Goal: Transaction & Acquisition: Purchase product/service

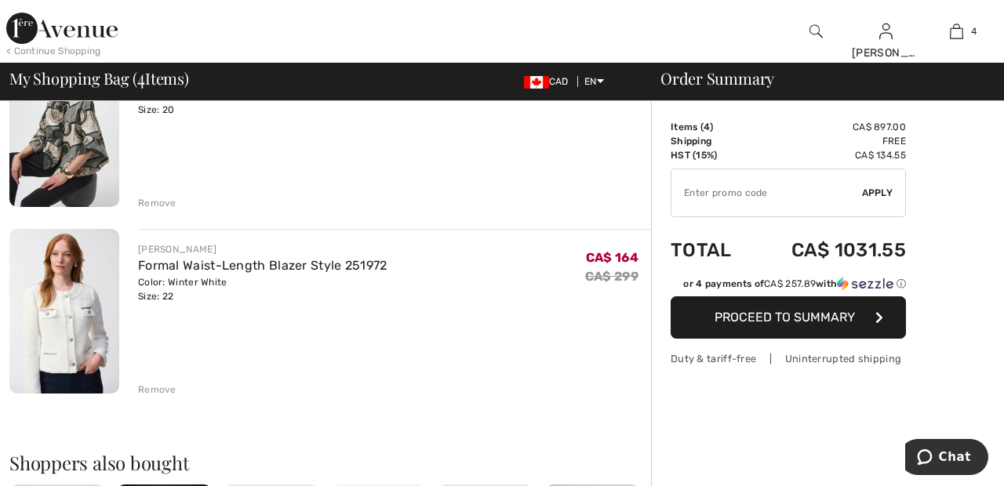
scroll to position [574, 0]
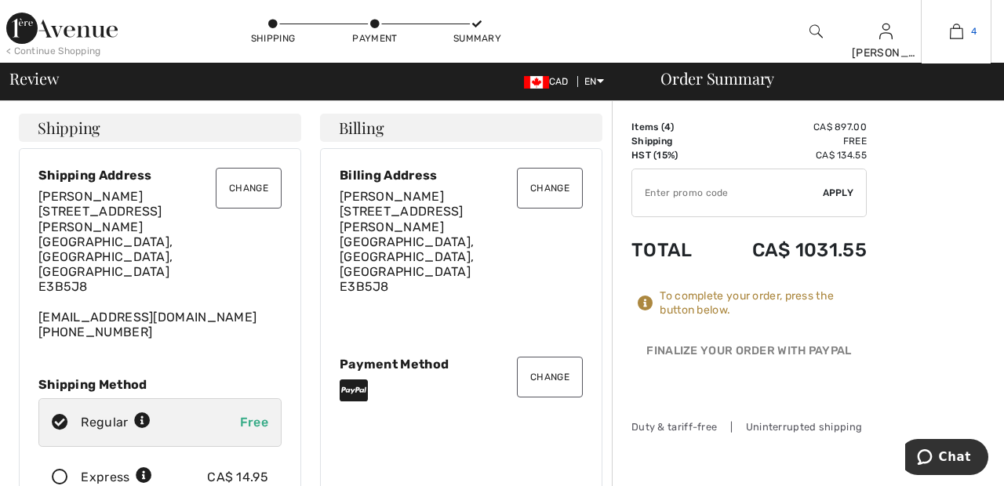
click at [957, 38] on img at bounding box center [955, 31] width 13 height 19
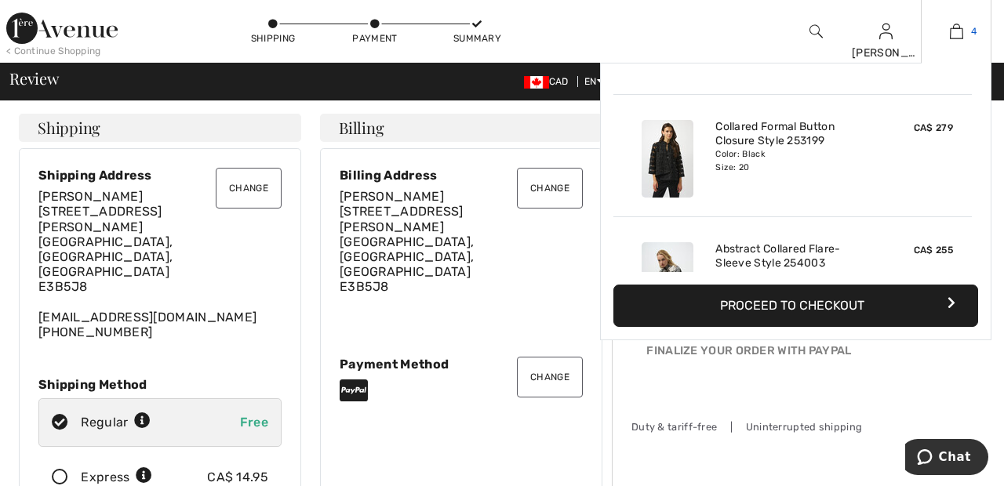
scroll to position [114, 0]
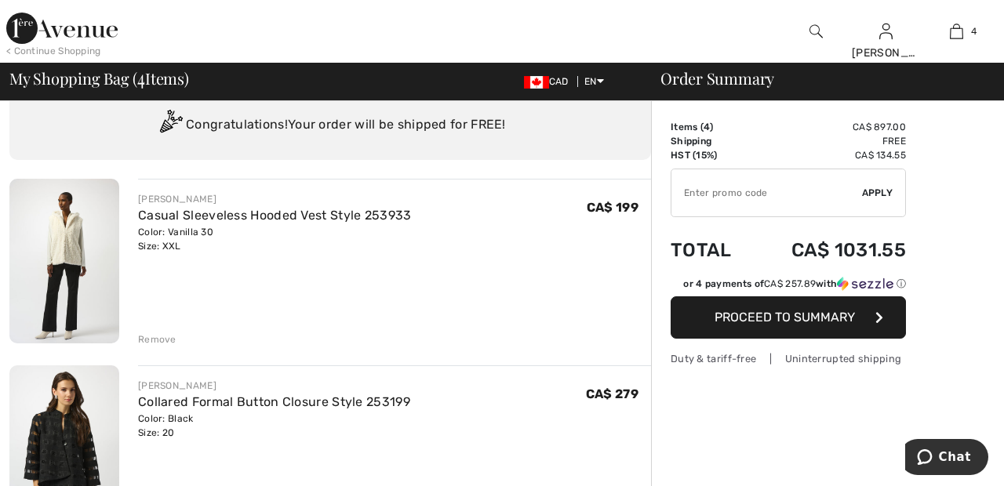
scroll to position [50, 0]
click at [154, 340] on div "Remove" at bounding box center [157, 340] width 38 height 14
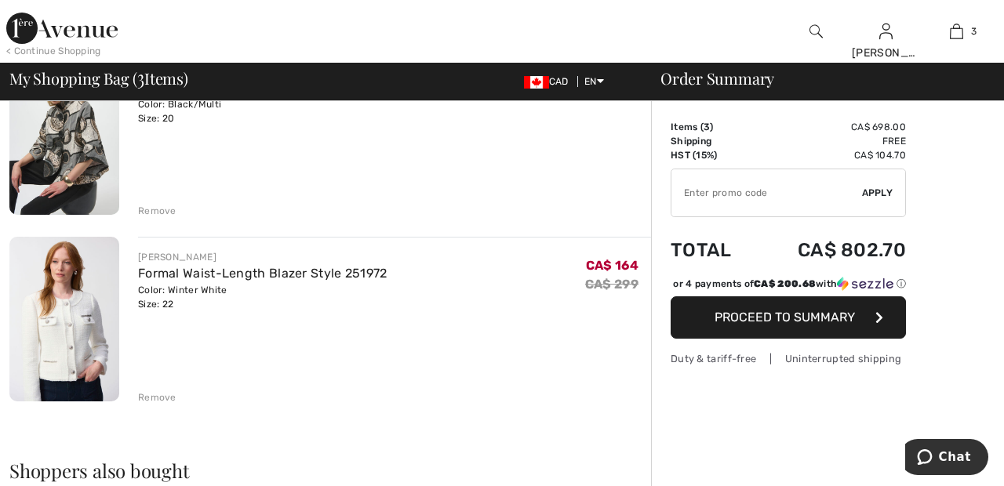
scroll to position [368, 0]
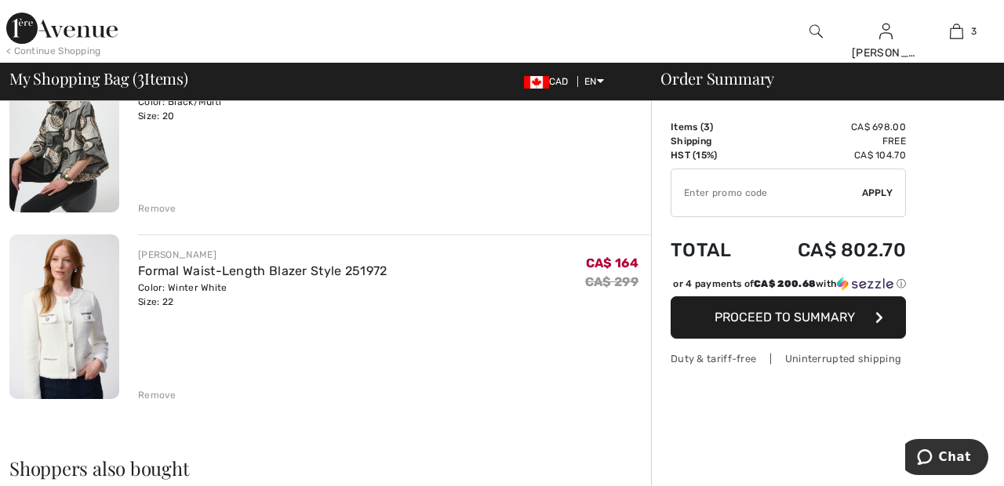
click at [158, 393] on div "Remove" at bounding box center [157, 395] width 38 height 14
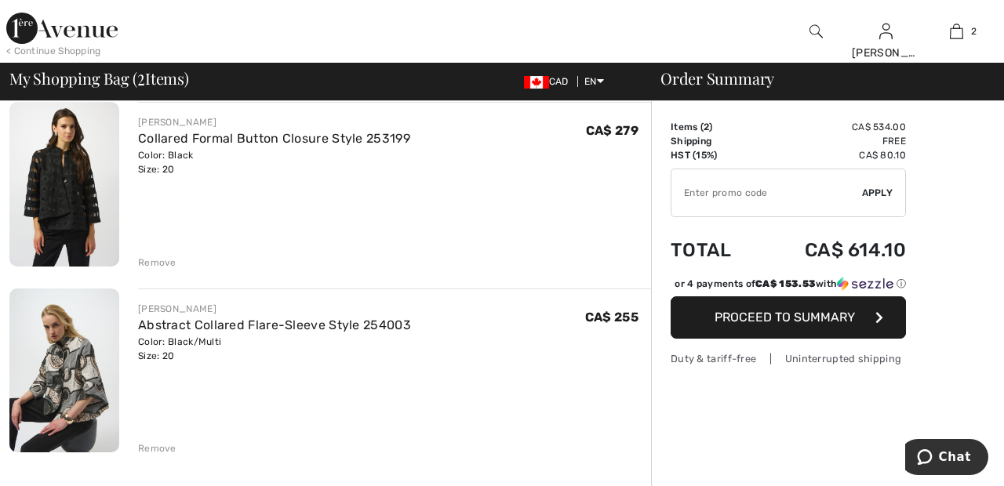
scroll to position [129, 0]
click at [161, 256] on div "Remove" at bounding box center [157, 262] width 38 height 14
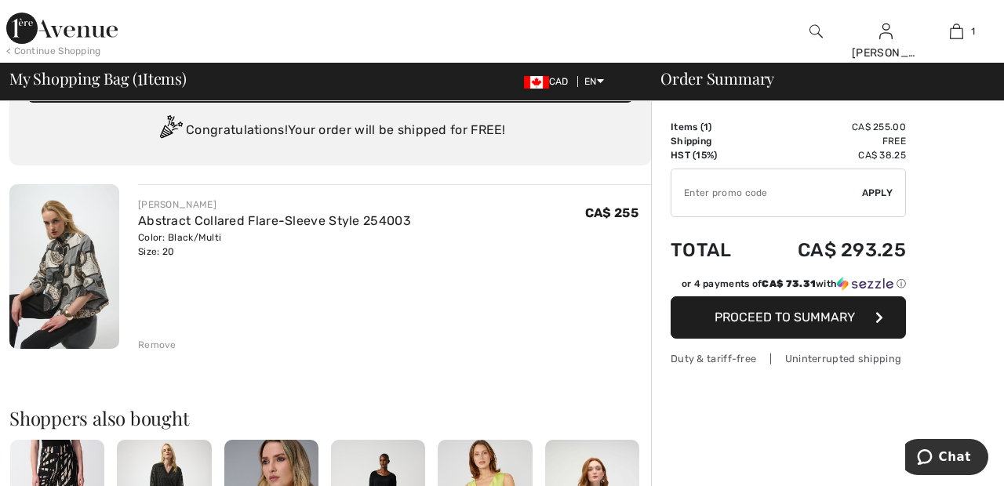
scroll to position [44, 0]
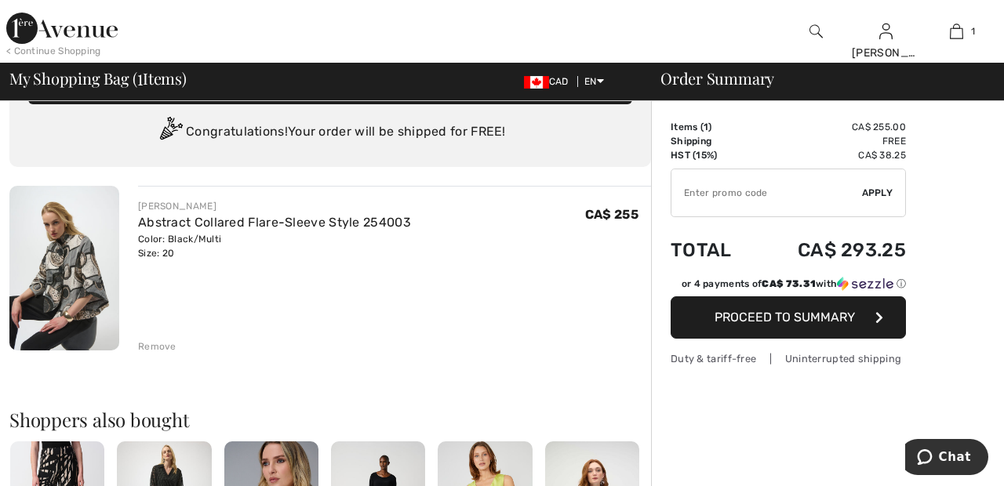
click at [162, 338] on div "Remove" at bounding box center [394, 344] width 513 height 17
click at [147, 341] on div "Remove" at bounding box center [157, 346] width 38 height 14
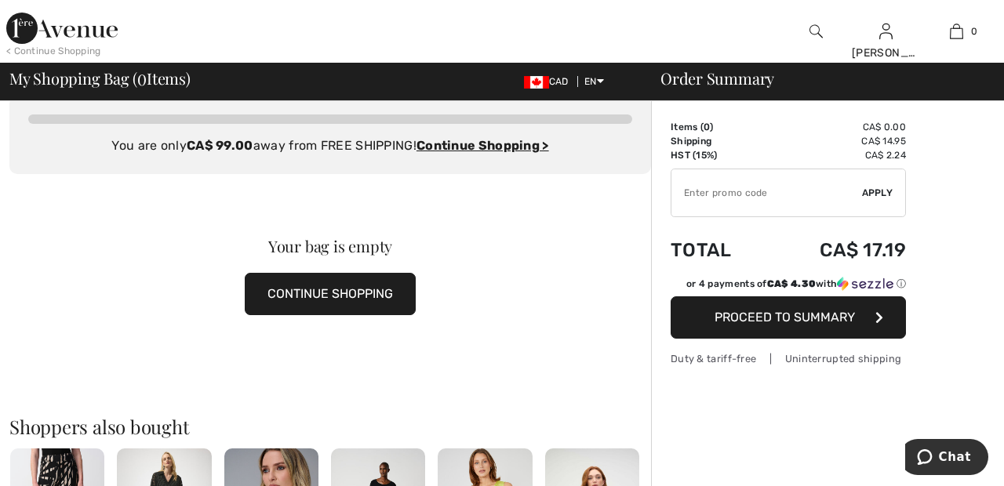
scroll to position [0, 0]
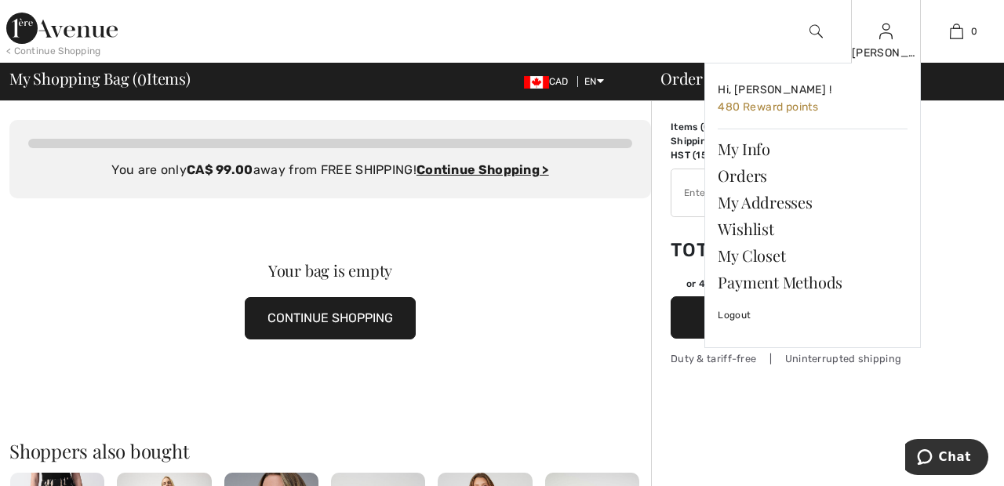
click at [887, 38] on img at bounding box center [885, 31] width 13 height 19
click at [764, 233] on link "Wishlist" at bounding box center [812, 229] width 190 height 27
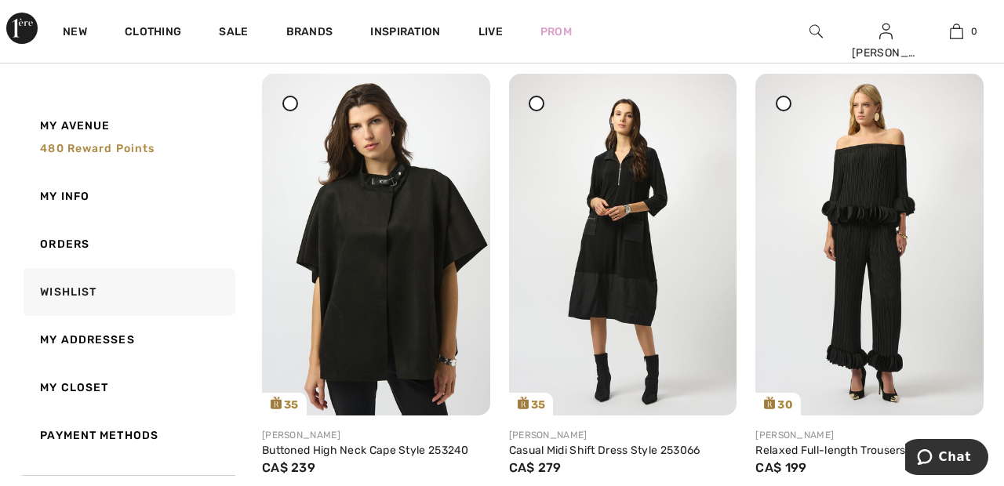
scroll to position [683, 0]
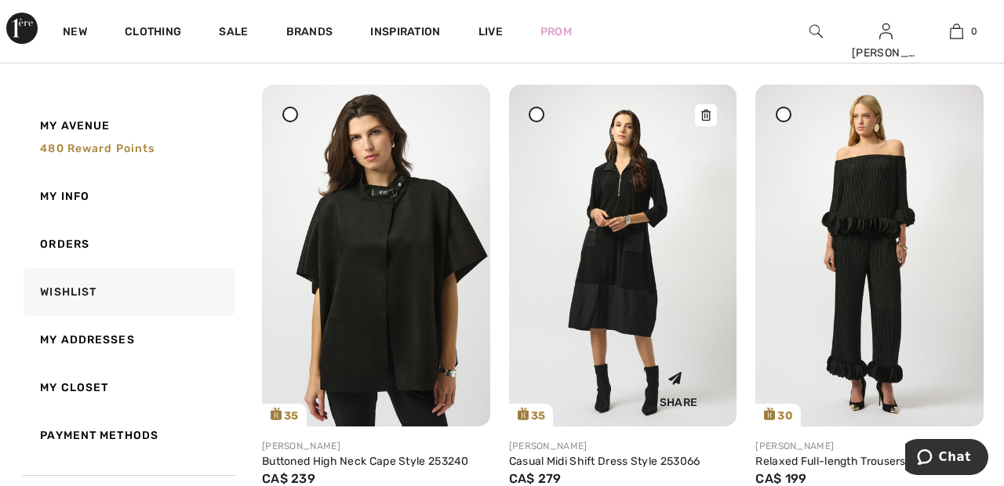
click at [642, 289] on img at bounding box center [623, 255] width 228 height 341
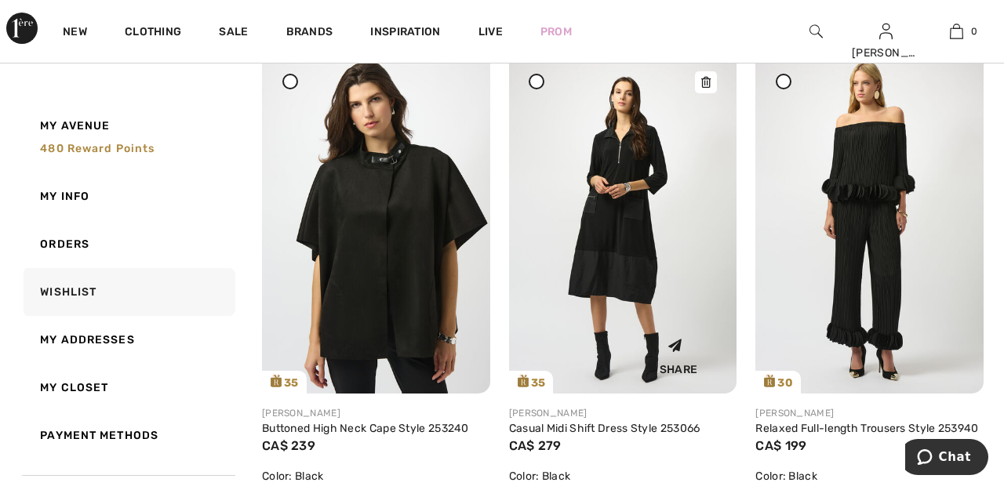
scroll to position [758, 0]
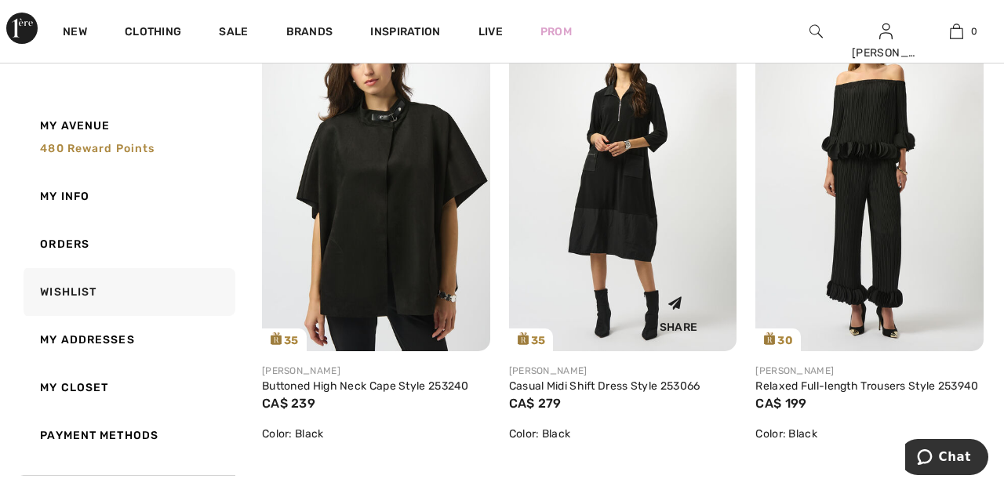
click at [619, 214] on img at bounding box center [623, 179] width 228 height 341
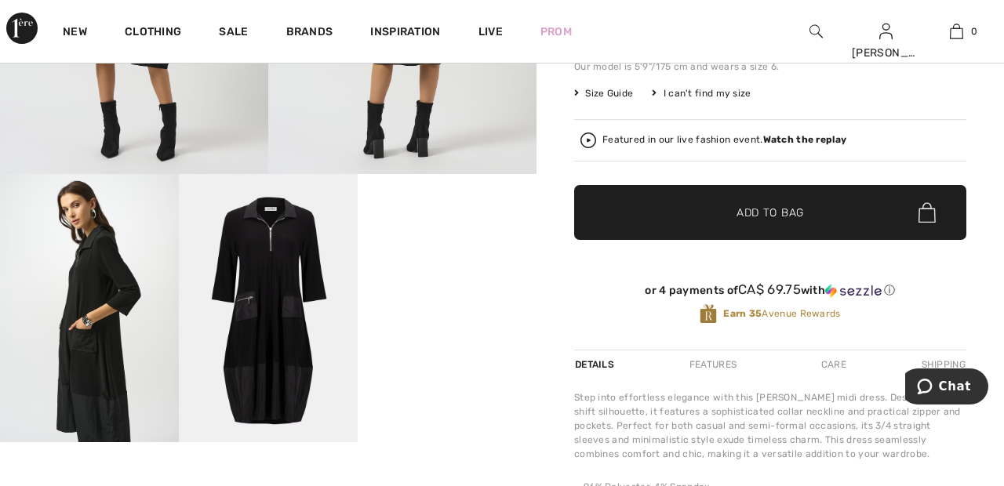
scroll to position [345, 0]
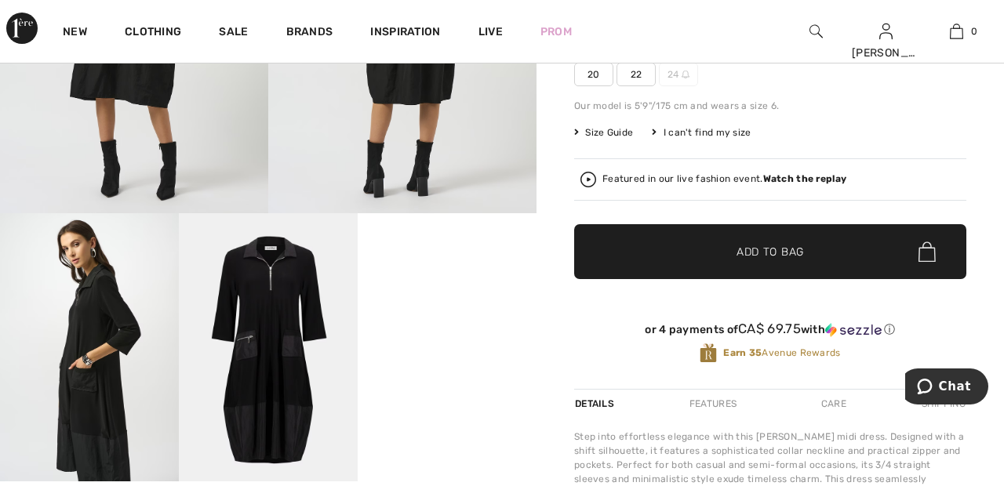
click at [447, 303] on video "Your browser does not support the video tag." at bounding box center [447, 257] width 179 height 89
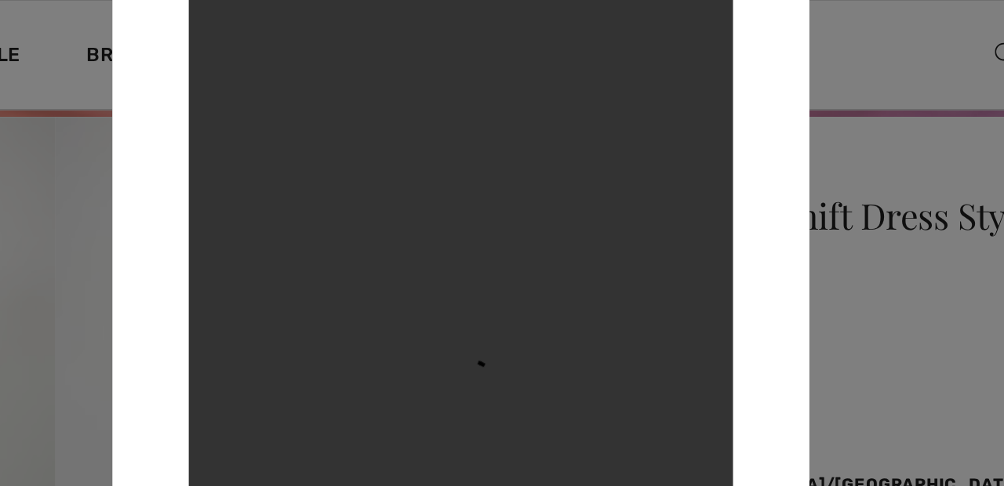
scroll to position [0, 0]
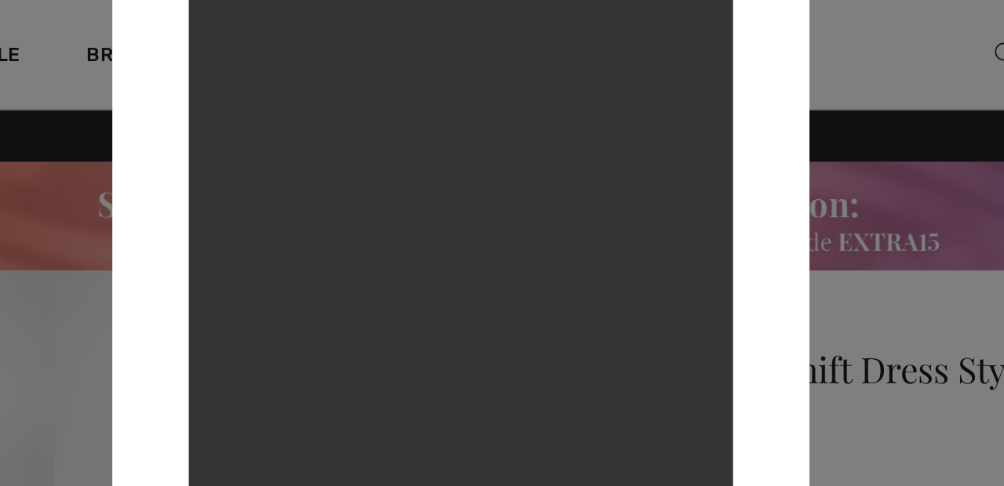
click at [753, 35] on div at bounding box center [502, 243] width 1004 height 486
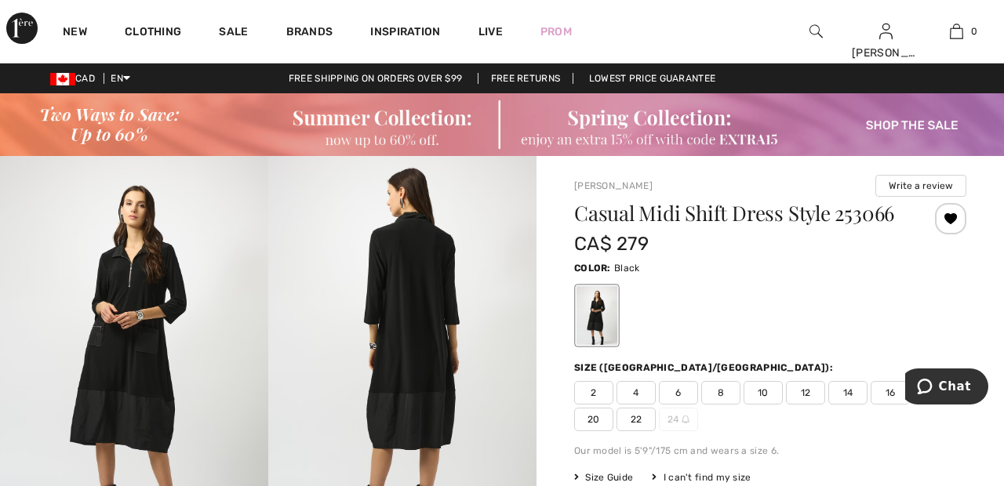
click at [950, 225] on div at bounding box center [950, 218] width 31 height 31
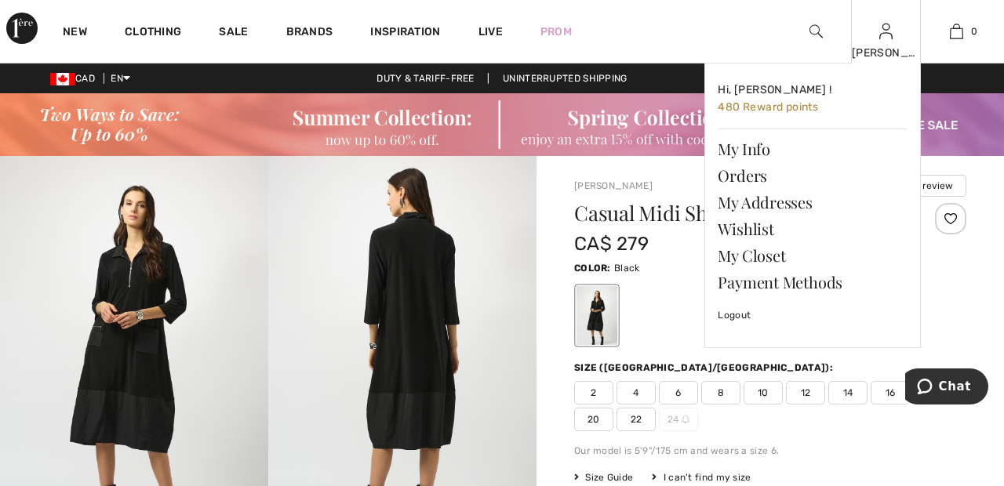
click at [882, 51] on div "[PERSON_NAME]" at bounding box center [885, 53] width 69 height 16
click at [782, 230] on link "Wishlist" at bounding box center [812, 229] width 190 height 27
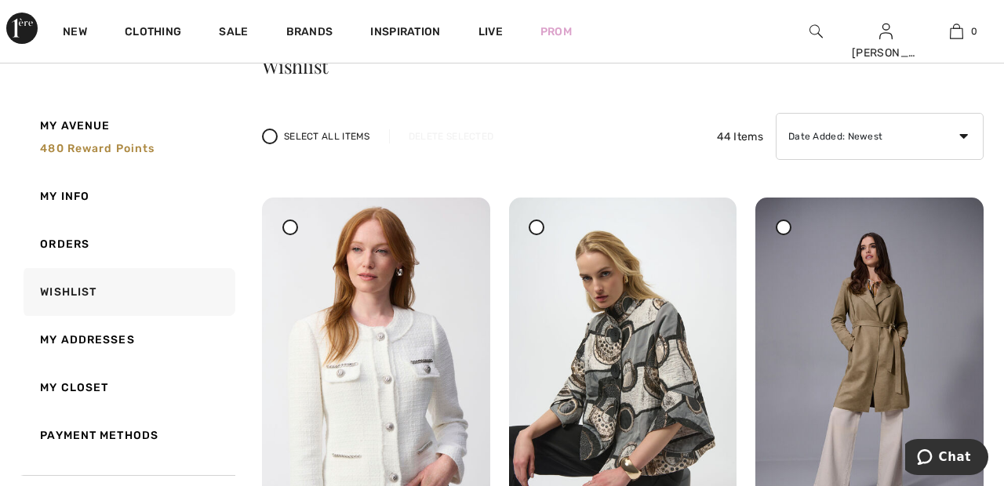
scroll to position [81, 0]
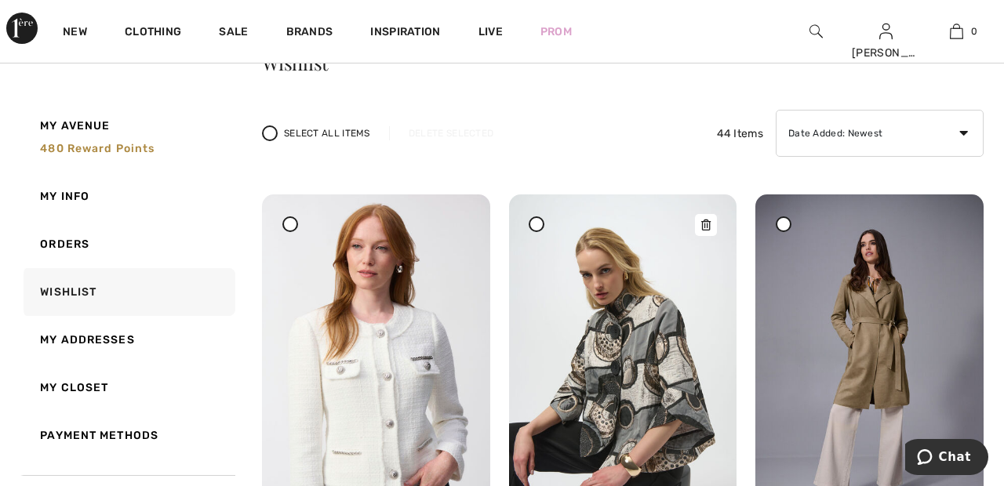
click at [657, 382] on img at bounding box center [623, 364] width 228 height 341
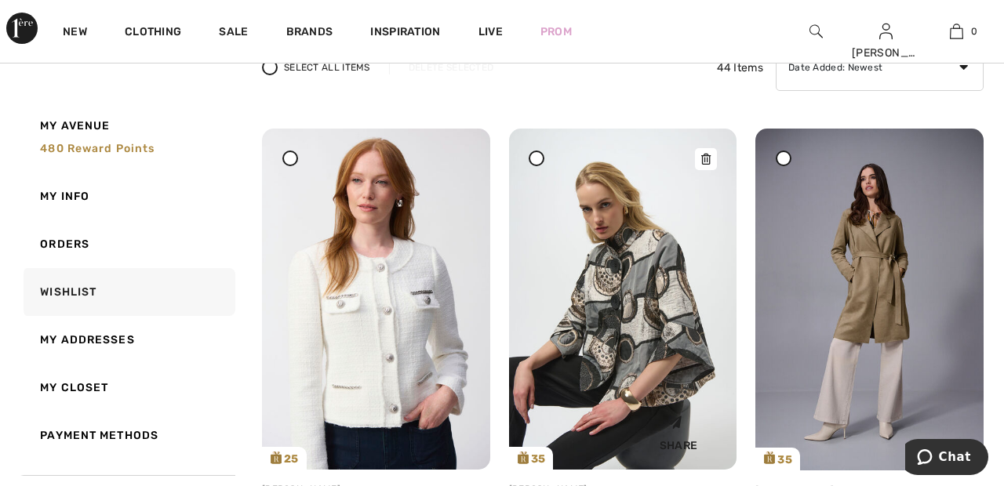
scroll to position [156, 0]
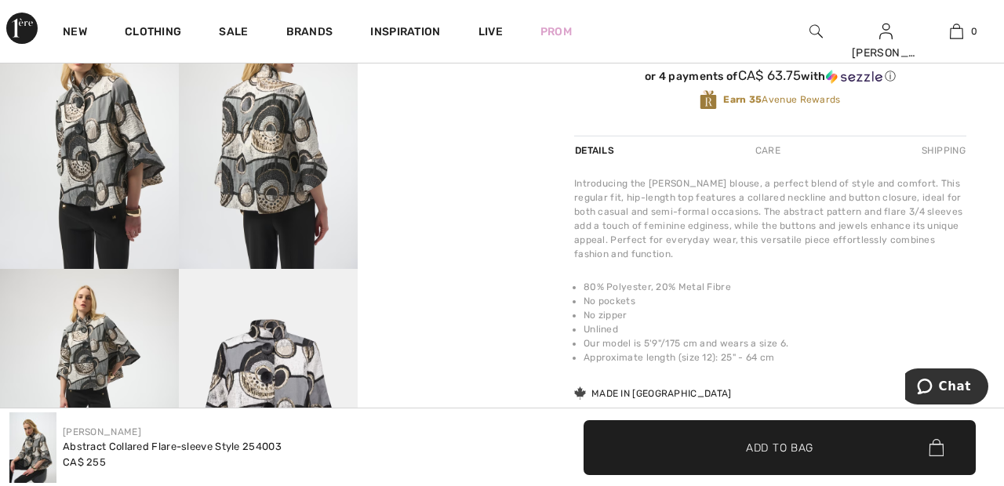
scroll to position [558, 0]
click at [288, 412] on img at bounding box center [268, 402] width 179 height 268
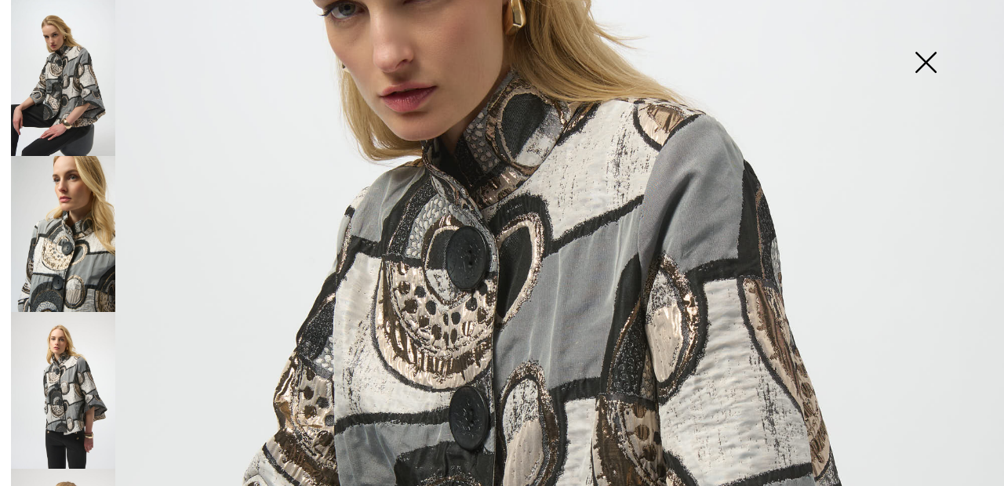
scroll to position [349, 0]
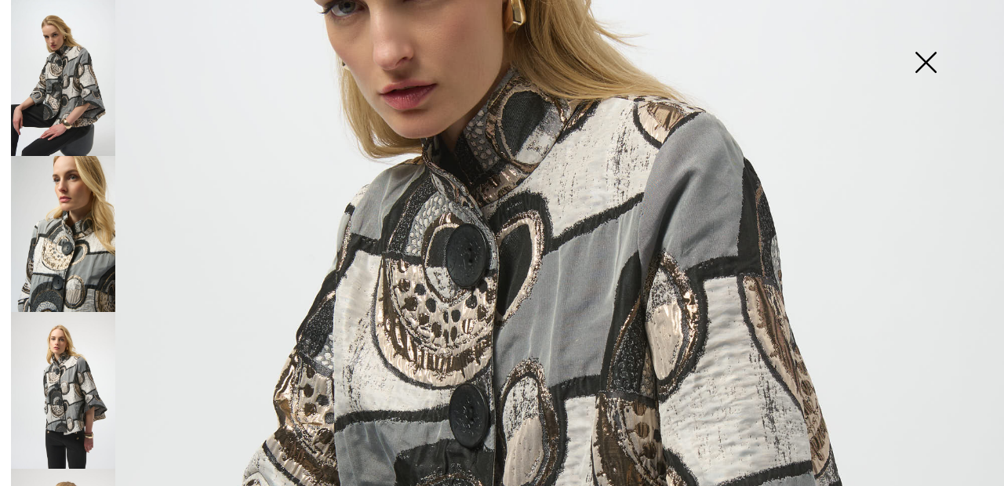
click at [67, 248] on img at bounding box center [63, 234] width 104 height 156
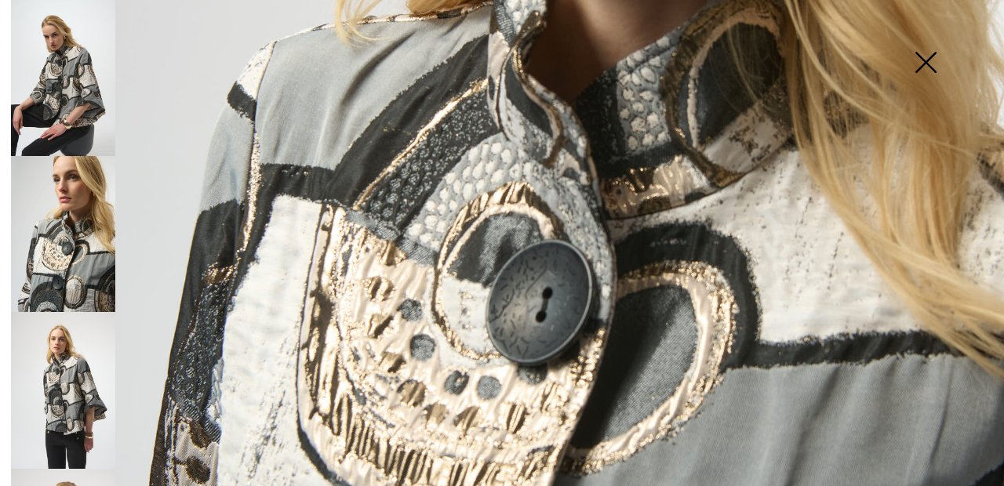
scroll to position [583, 0]
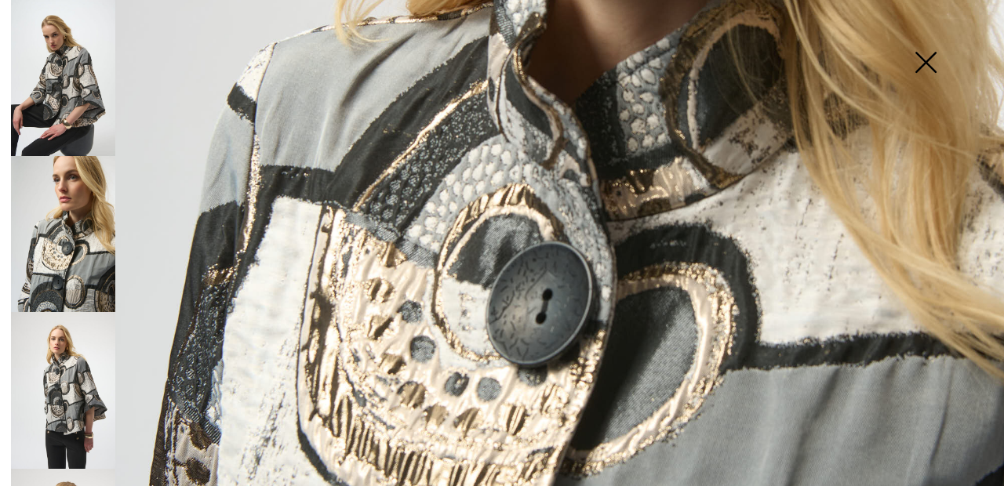
click at [90, 372] on img at bounding box center [63, 390] width 104 height 156
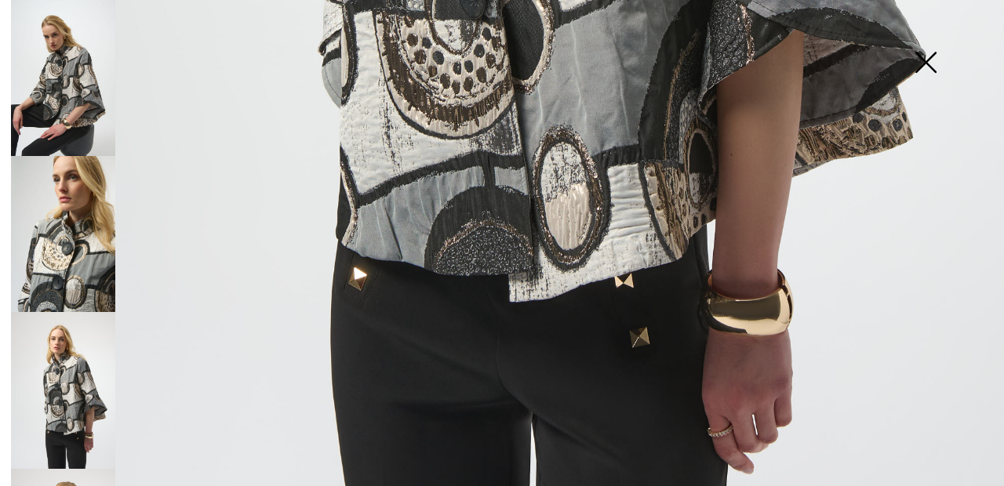
scroll to position [942, 0]
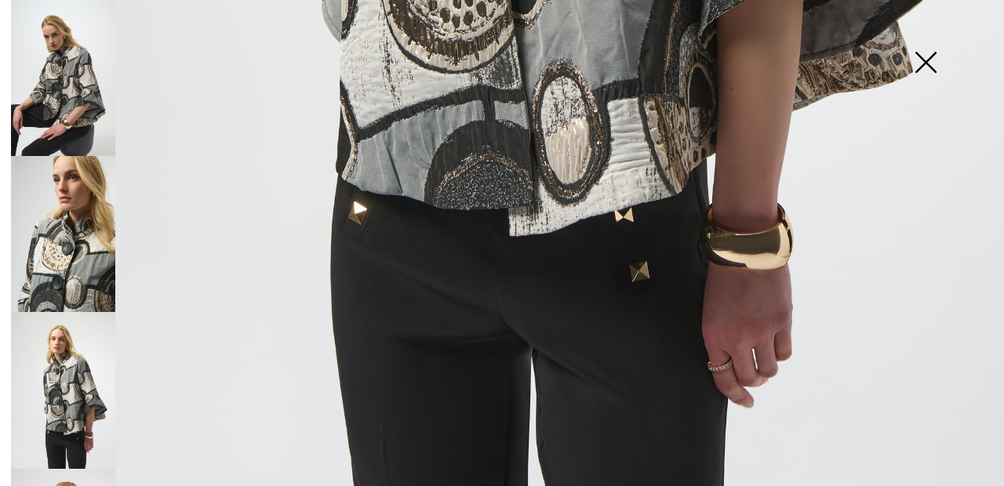
click at [93, 378] on img at bounding box center [63, 390] width 104 height 156
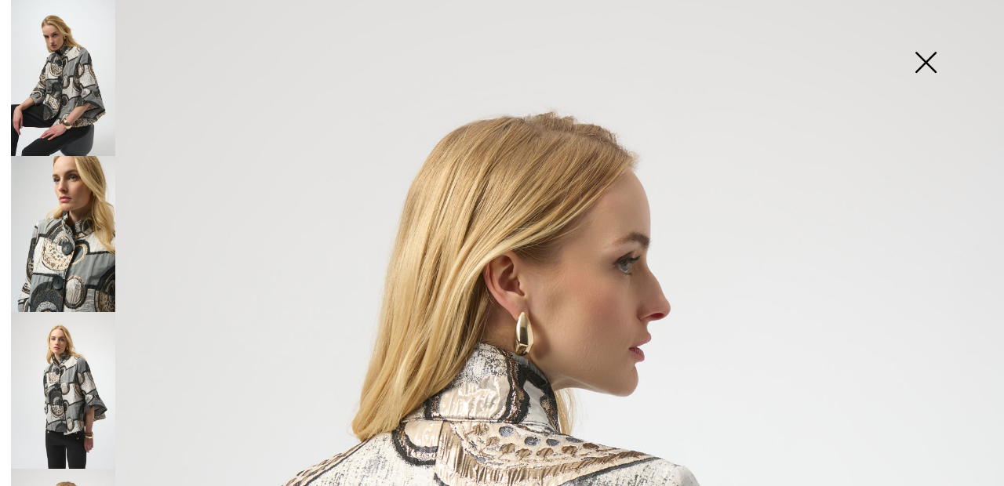
scroll to position [0, 0]
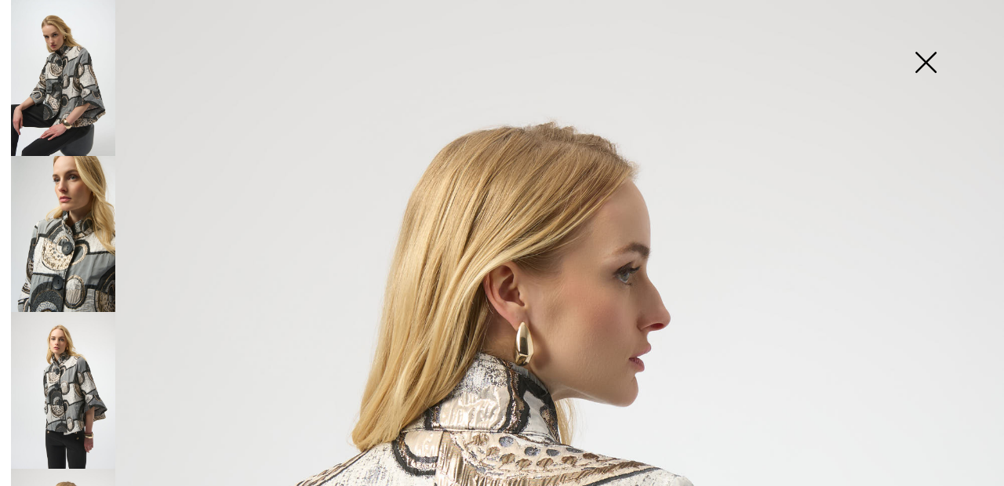
click at [78, 64] on img at bounding box center [63, 78] width 104 height 156
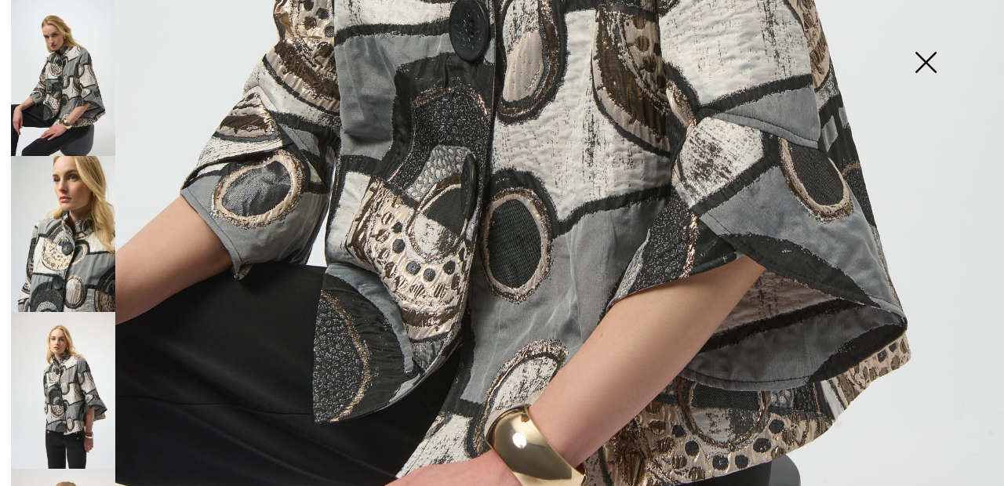
scroll to position [734, 0]
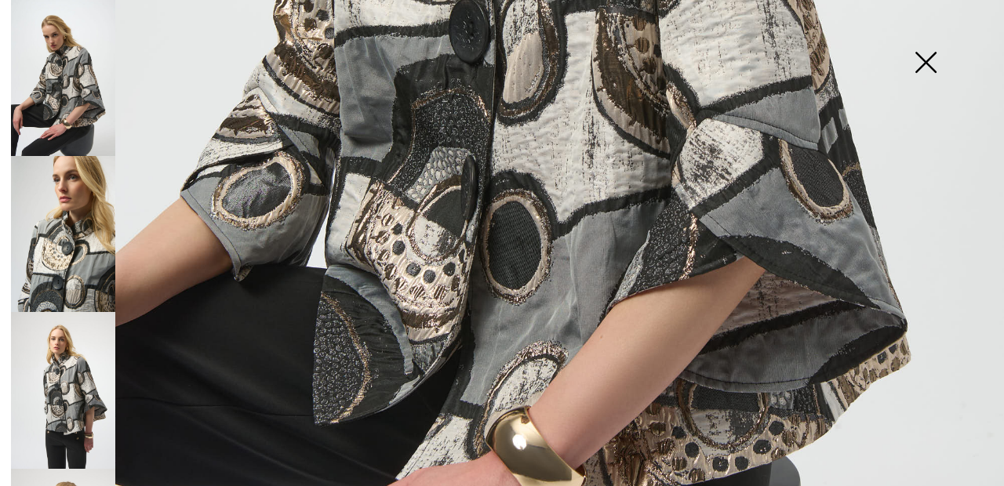
click at [920, 79] on img at bounding box center [925, 64] width 78 height 81
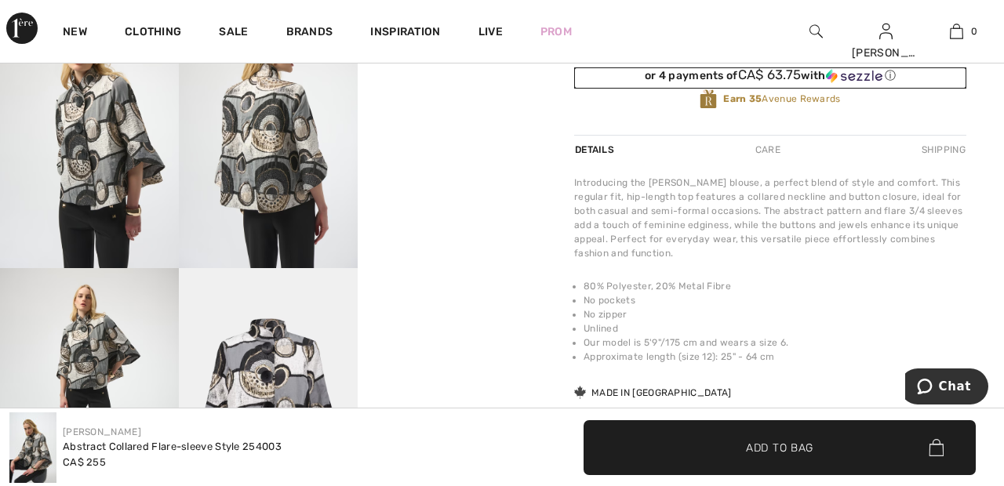
click at [931, 71] on div "or 4 payments of CA$ 63.75 with ⓘ" at bounding box center [770, 75] width 392 height 16
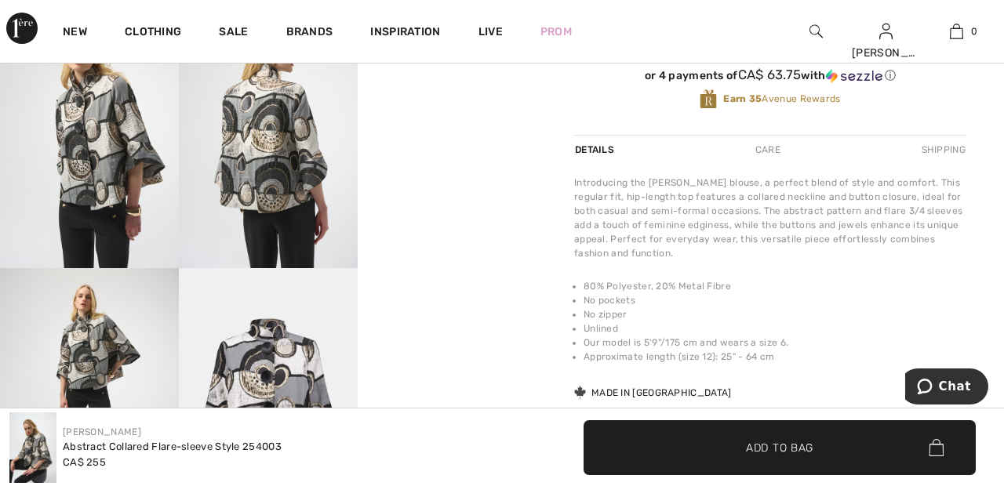
scroll to position [0, 0]
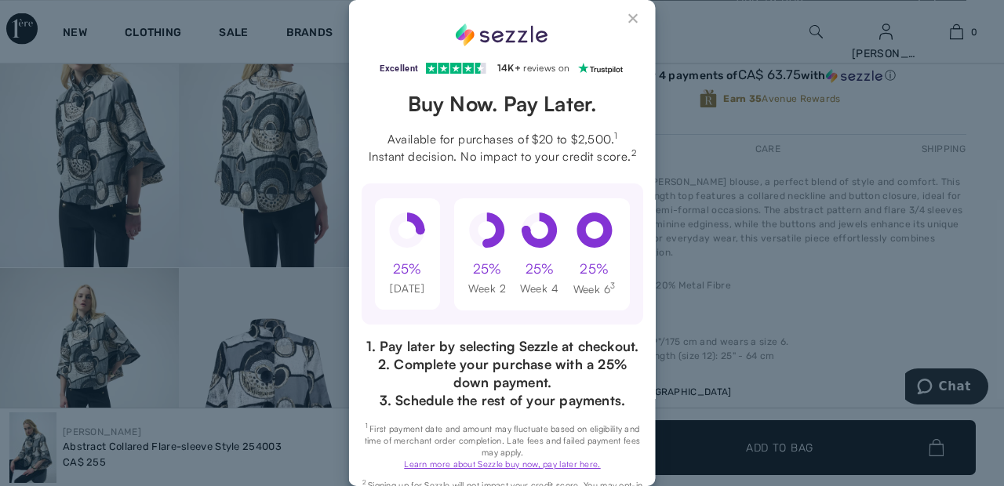
click at [632, 18] on button "Close Sezzle Modal" at bounding box center [633, 22] width 19 height 19
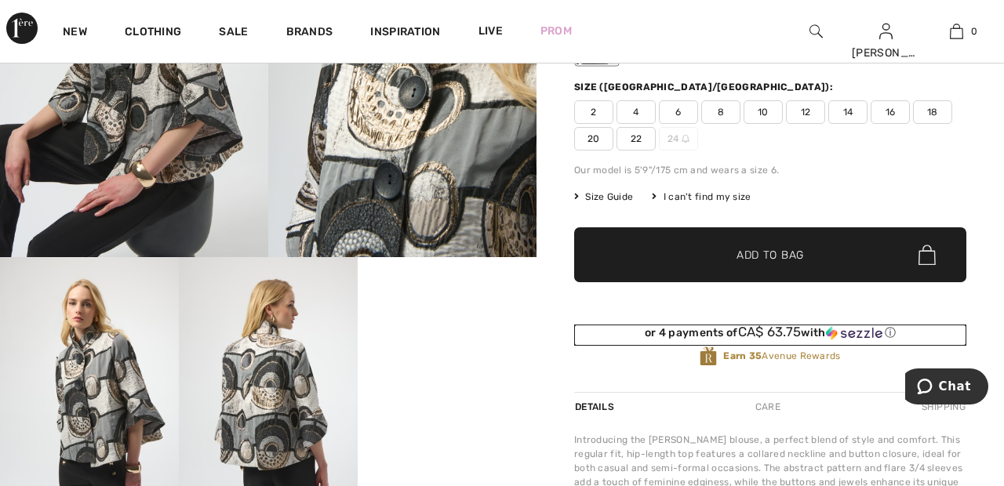
scroll to position [361, 0]
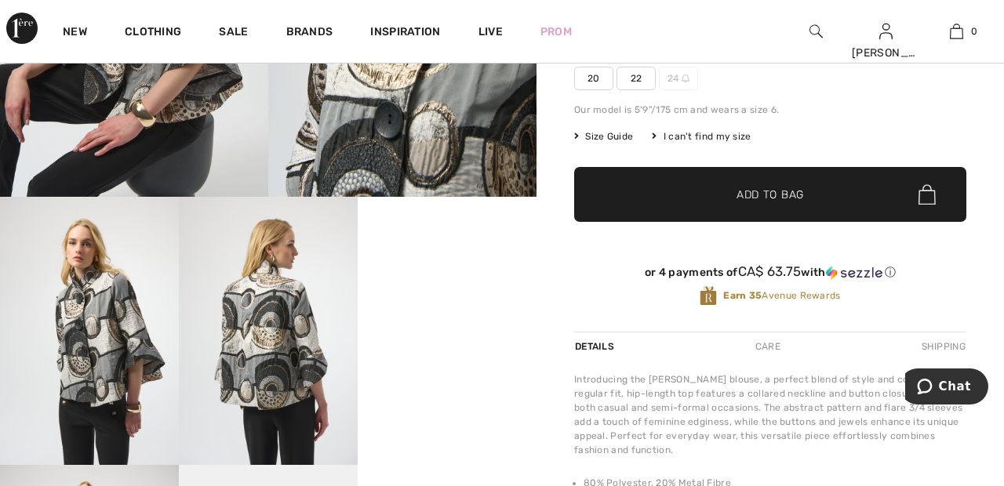
click at [444, 286] on video "Your browser does not support the video tag." at bounding box center [447, 241] width 179 height 89
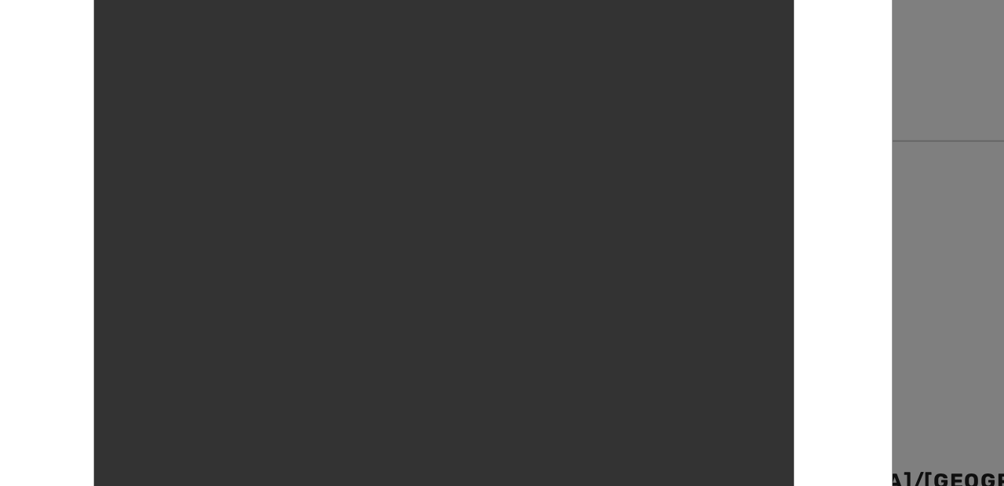
scroll to position [166, 0]
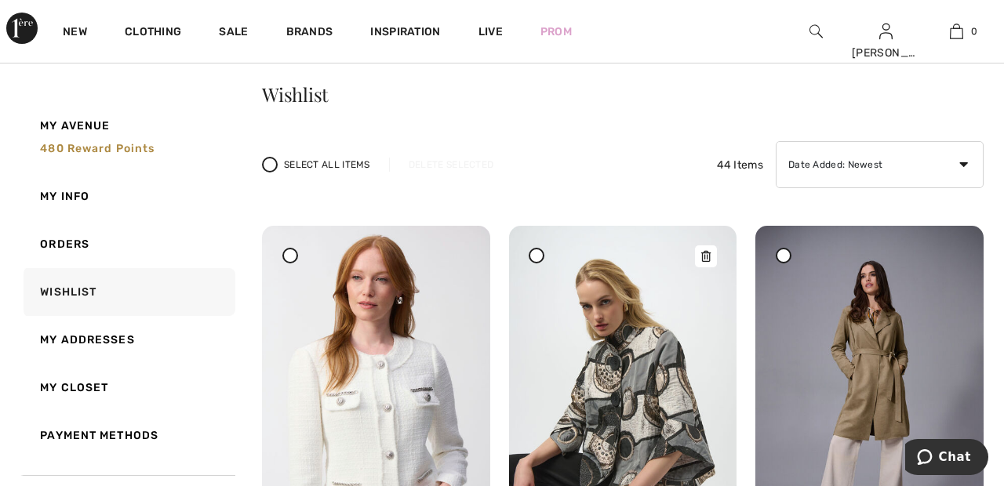
click at [665, 415] on img at bounding box center [623, 396] width 228 height 341
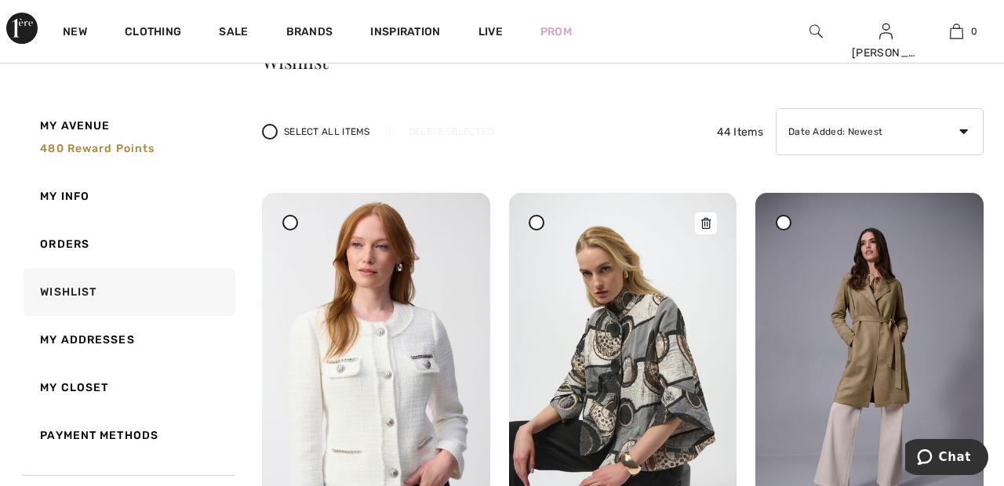
scroll to position [125, 0]
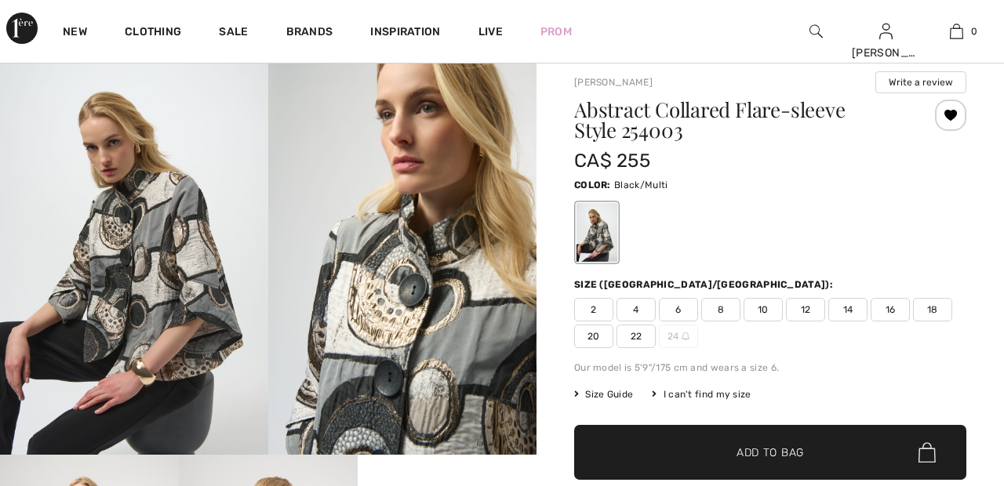
click at [600, 336] on span "20" at bounding box center [593, 337] width 39 height 24
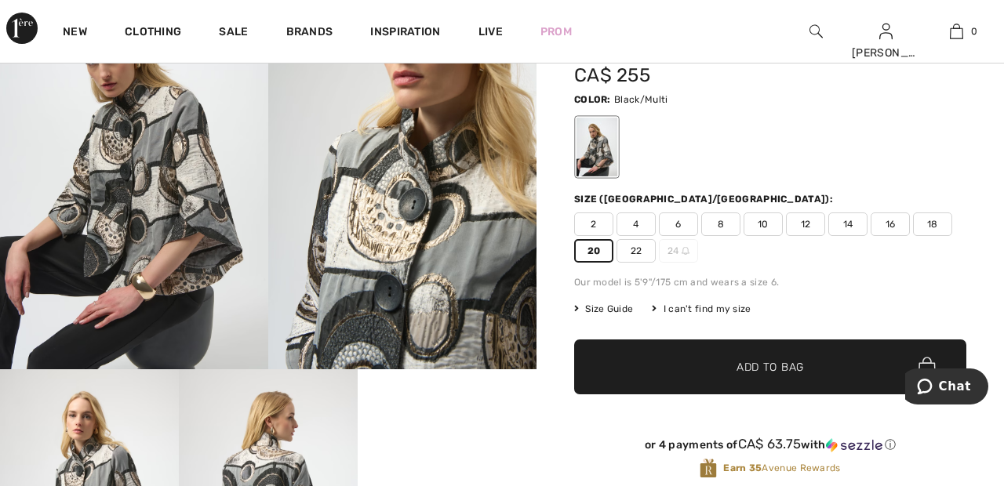
scroll to position [192, 0]
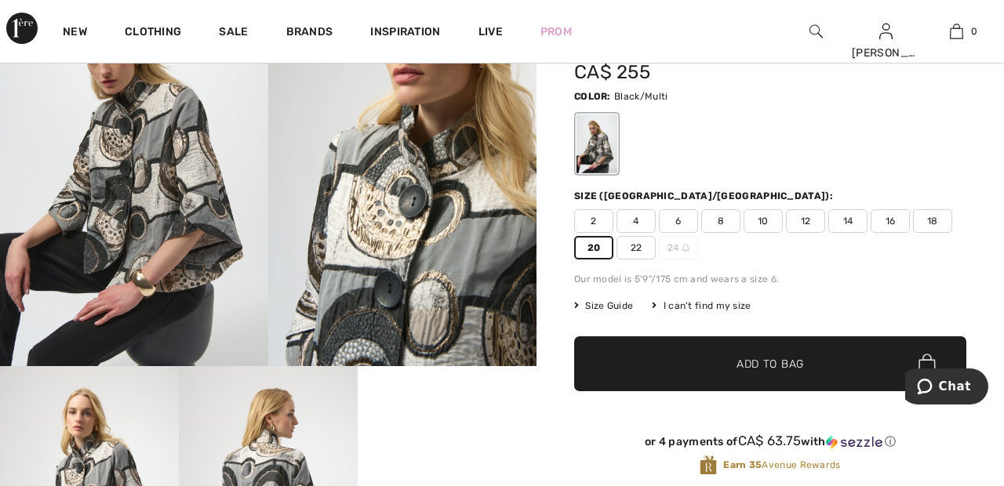
click at [813, 374] on span "✔ Added to Bag Add to Bag" at bounding box center [770, 363] width 392 height 55
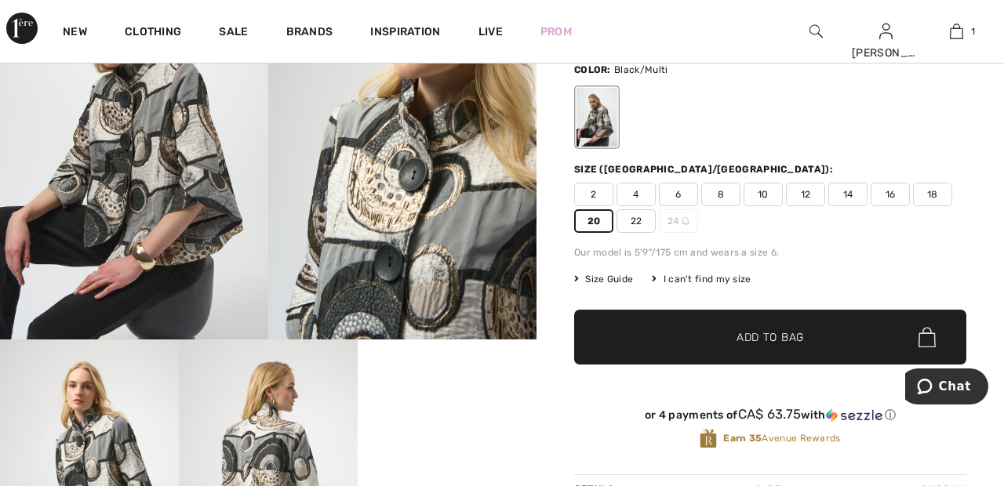
scroll to position [0, 0]
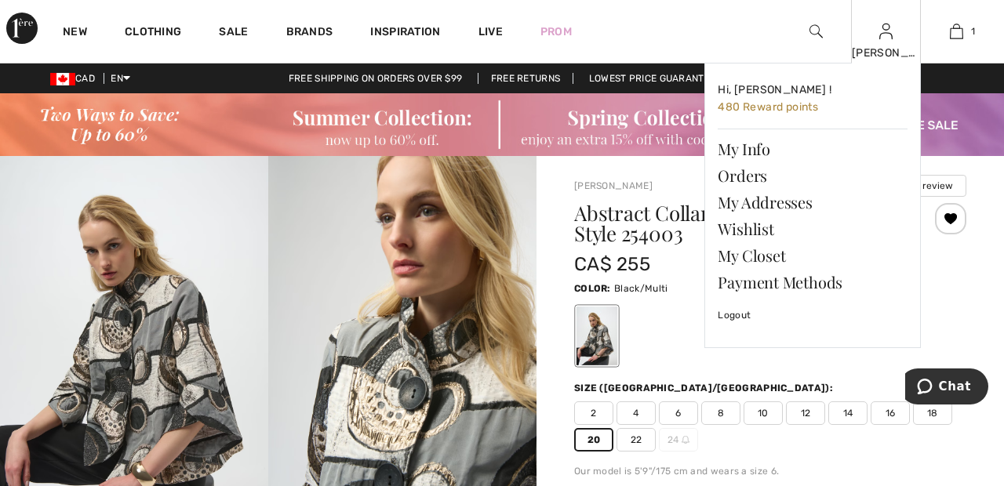
click at [889, 40] on img at bounding box center [885, 31] width 13 height 19
click at [765, 231] on link "Wishlist" at bounding box center [812, 229] width 190 height 27
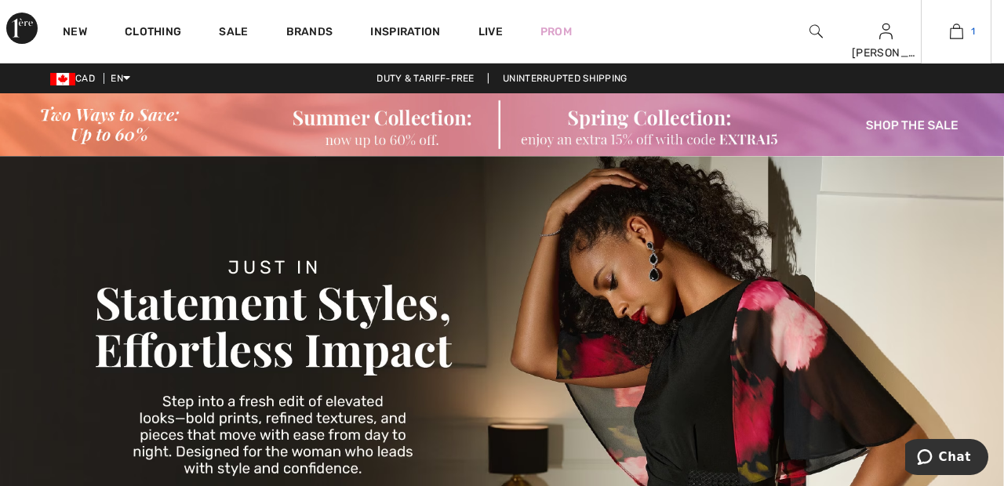
click at [956, 35] on img at bounding box center [955, 31] width 13 height 19
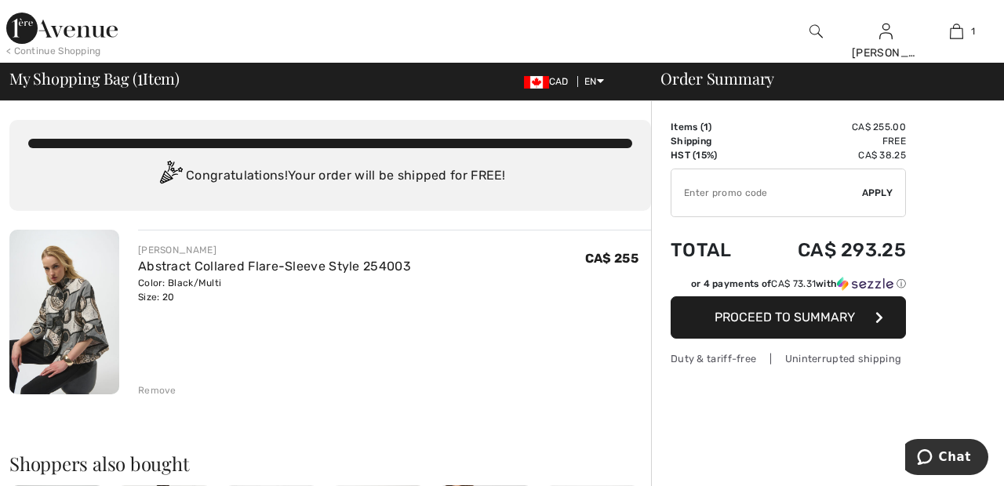
click at [78, 34] on img at bounding box center [61, 28] width 111 height 31
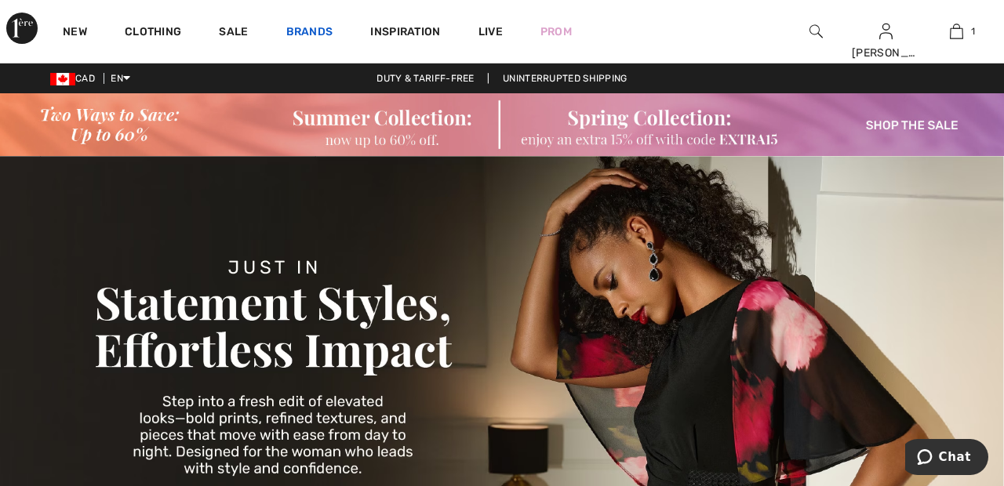
click at [314, 37] on link "Brands" at bounding box center [309, 33] width 47 height 16
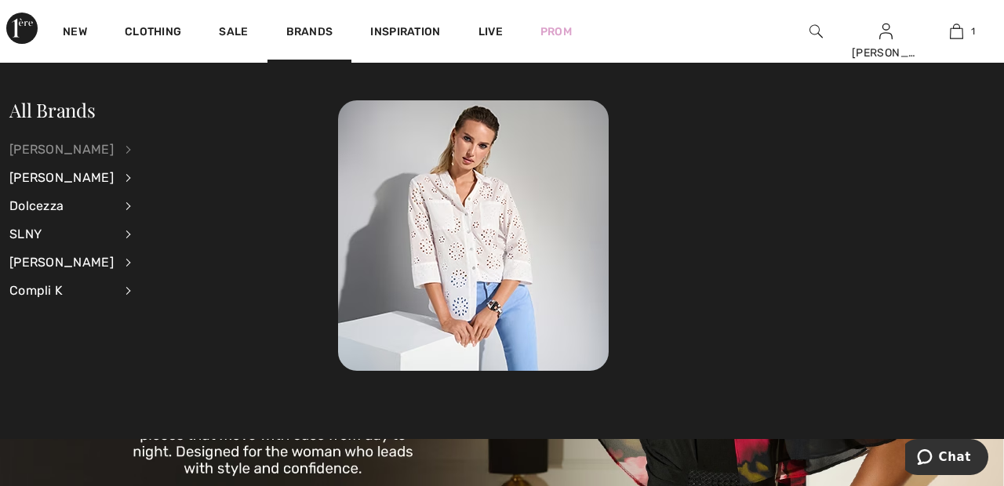
click at [114, 149] on div "[PERSON_NAME]" at bounding box center [61, 150] width 104 height 28
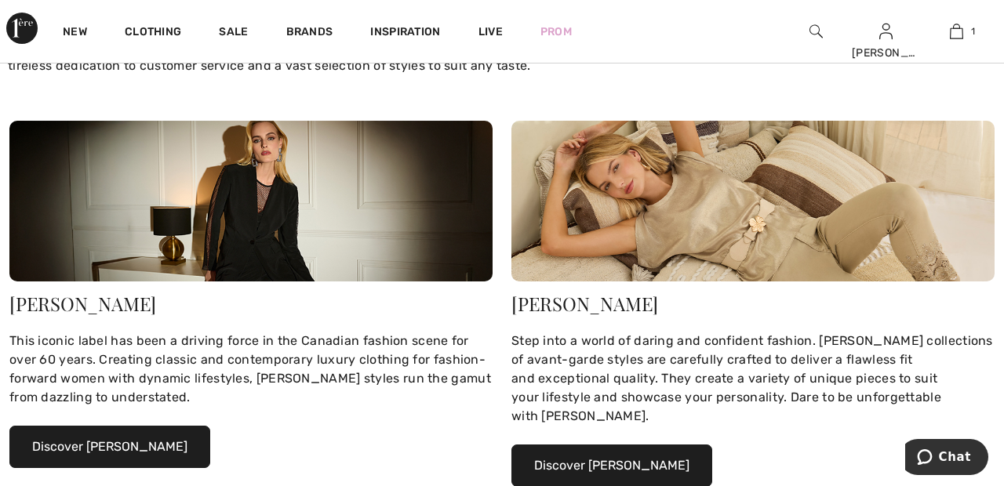
scroll to position [226, 0]
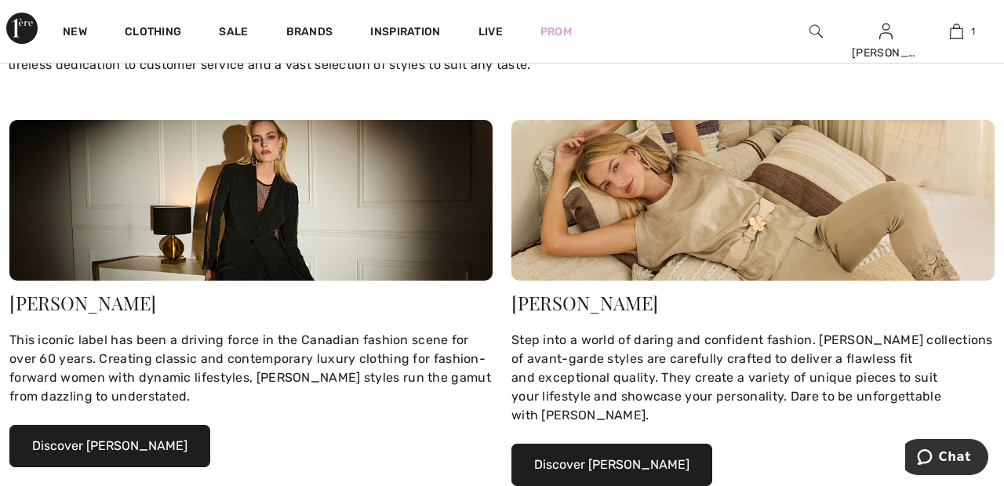
click at [171, 445] on button "Discover [PERSON_NAME]" at bounding box center [109, 446] width 201 height 42
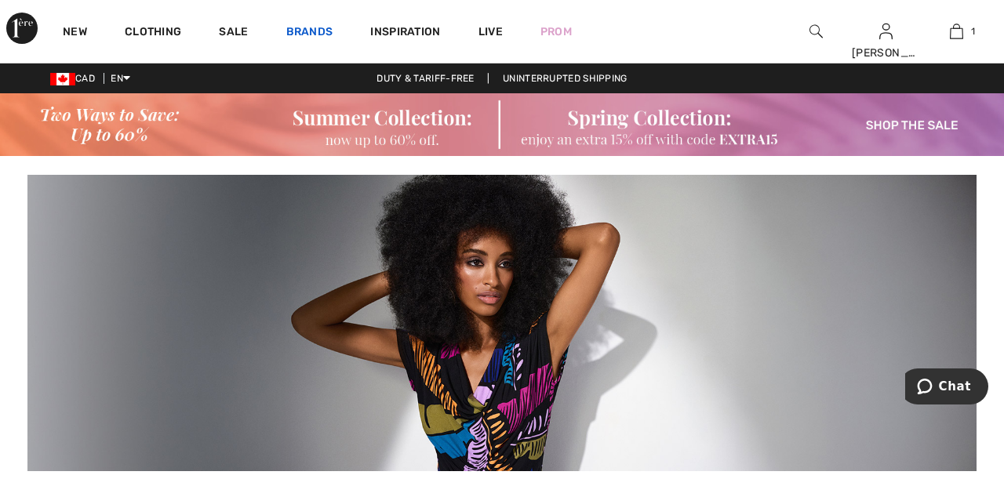
click at [311, 31] on link "Brands" at bounding box center [309, 33] width 47 height 16
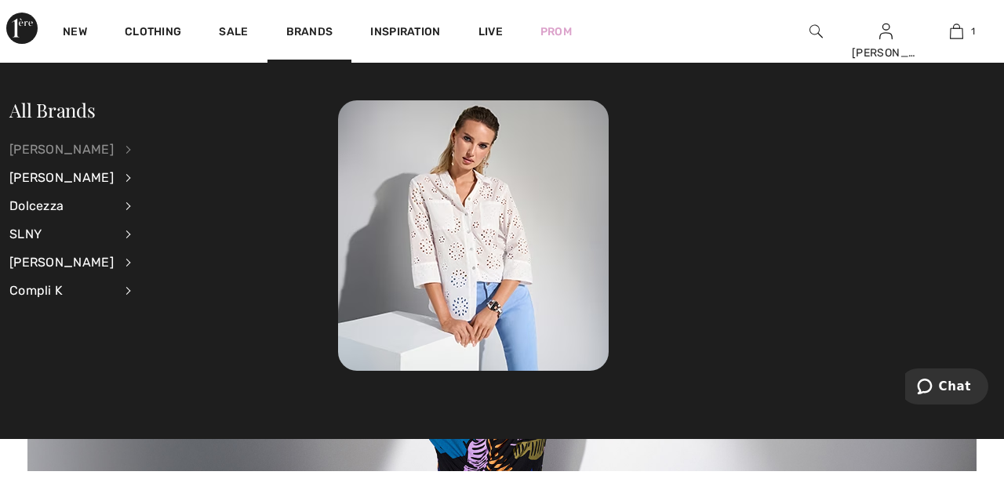
click at [114, 149] on div "[PERSON_NAME]" at bounding box center [61, 150] width 104 height 28
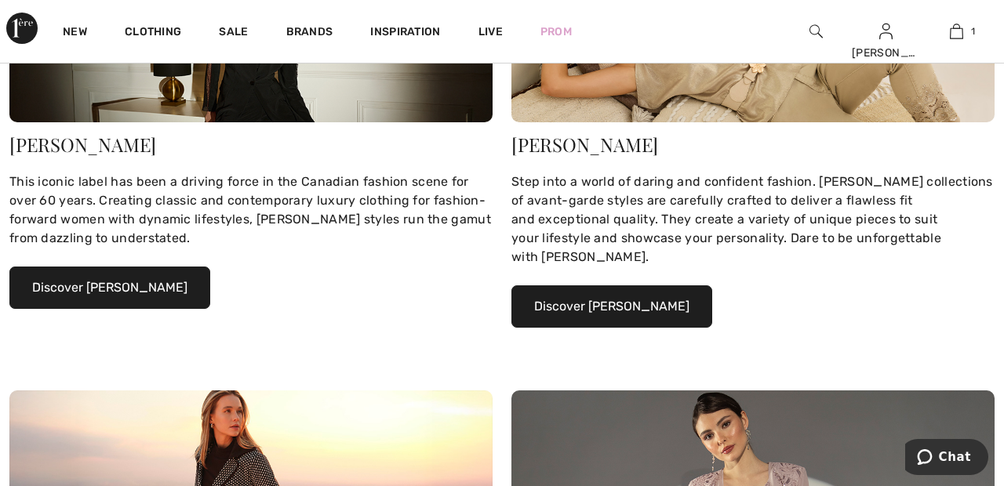
scroll to position [387, 0]
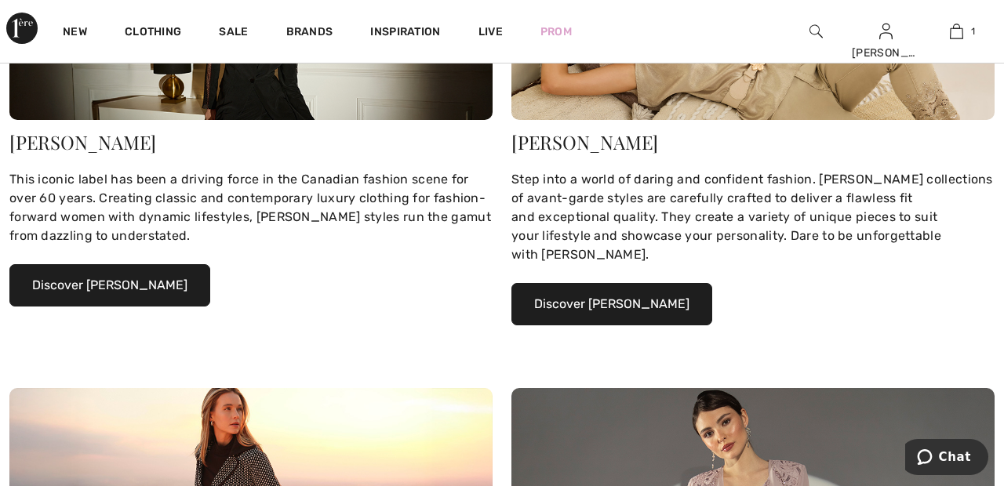
click at [155, 285] on button "Discover Joseph Ribkoff" at bounding box center [109, 285] width 201 height 42
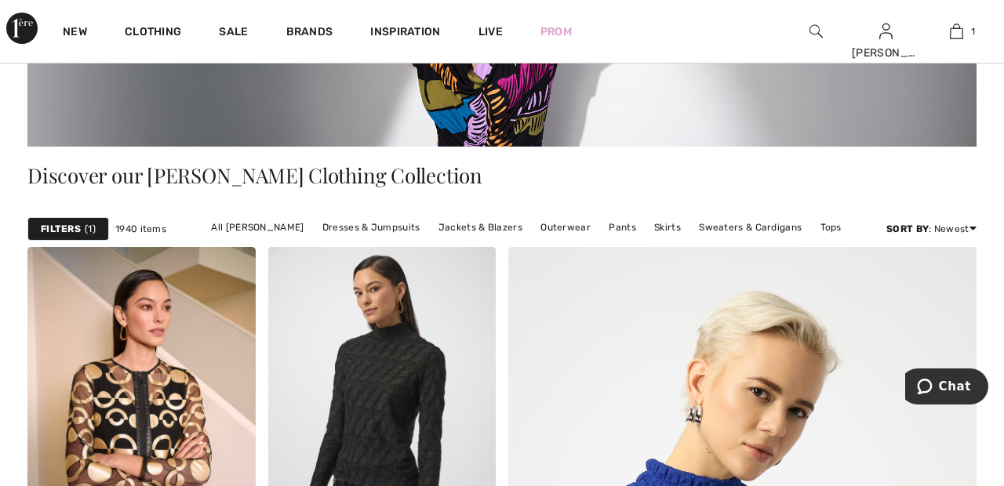
scroll to position [325, 0]
click at [560, 227] on link "Outerwear" at bounding box center [565, 226] width 66 height 20
click at [558, 227] on link "Outerwear" at bounding box center [565, 226] width 66 height 20
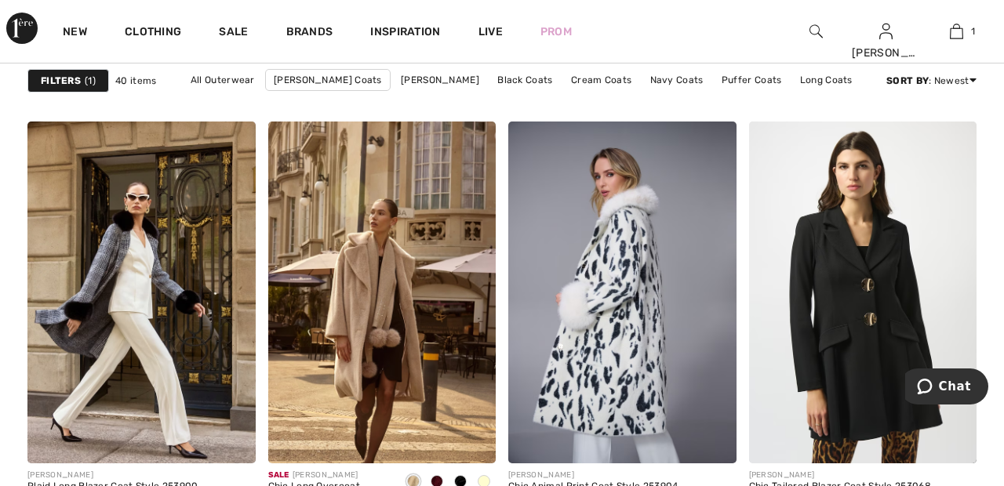
scroll to position [1464, 0]
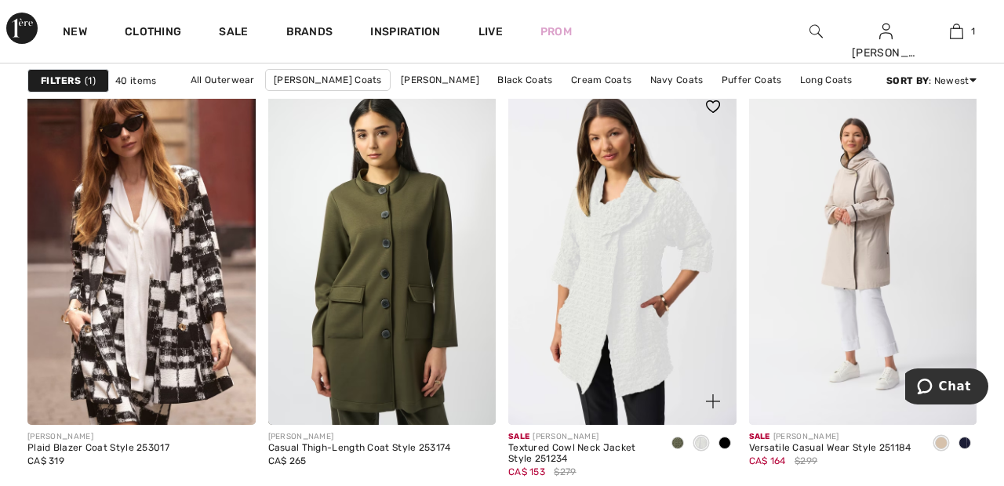
click at [658, 249] on img at bounding box center [622, 254] width 228 height 342
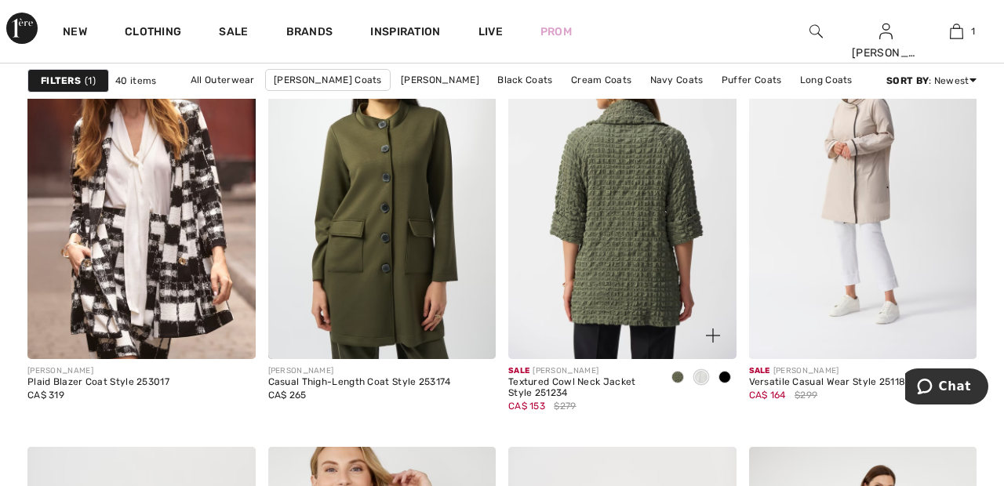
scroll to position [2166, 0]
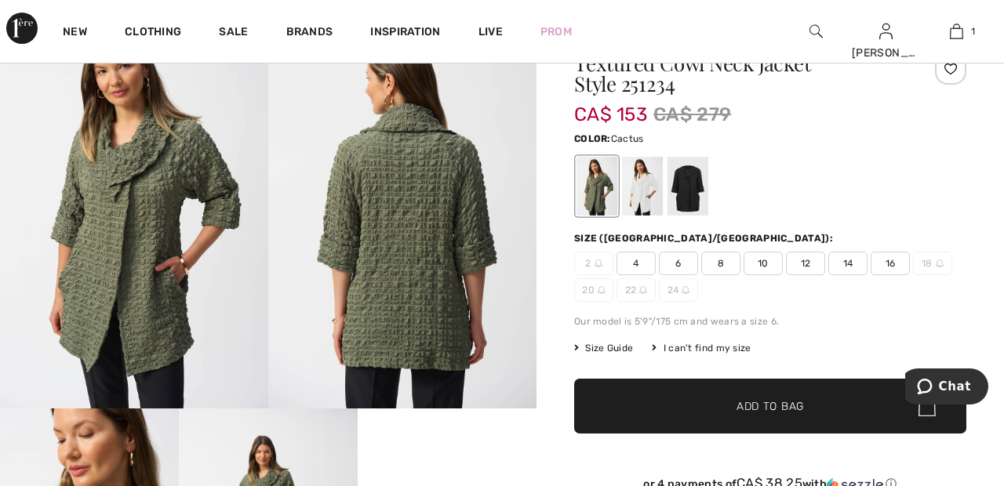
click at [695, 172] on div at bounding box center [687, 186] width 41 height 59
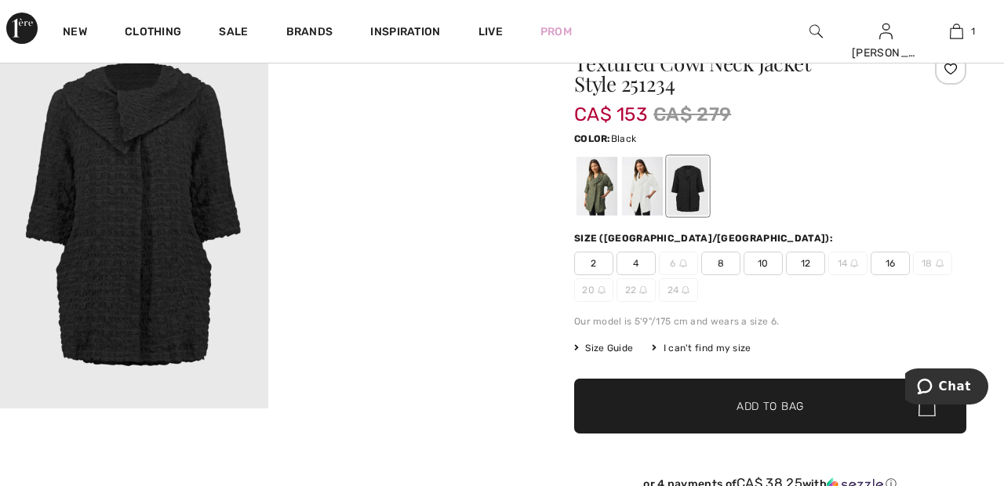
click at [650, 179] on div at bounding box center [642, 186] width 41 height 59
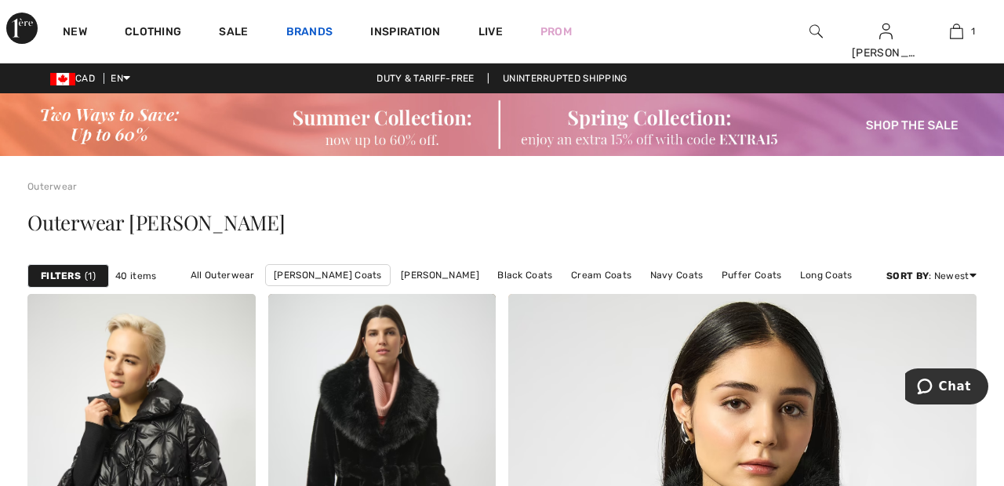
click at [307, 31] on link "Brands" at bounding box center [309, 33] width 47 height 16
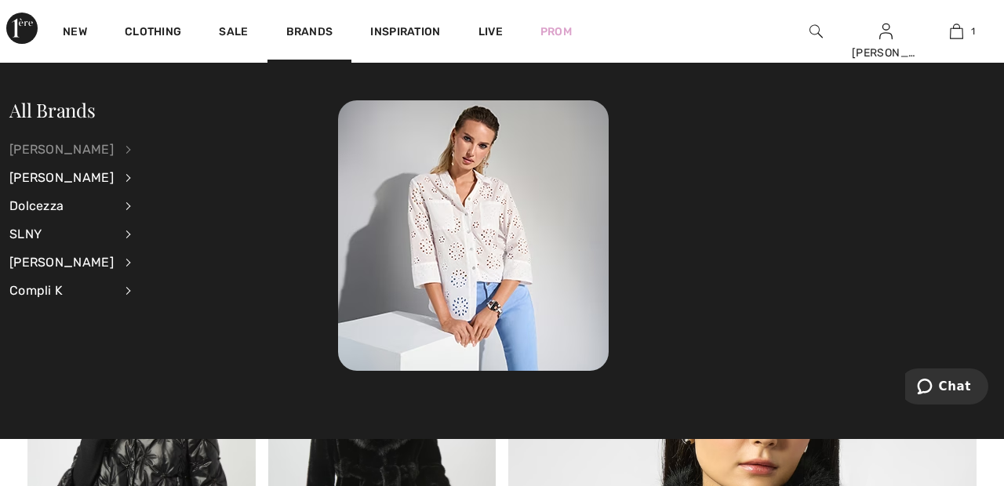
click at [114, 149] on div "[PERSON_NAME]" at bounding box center [61, 150] width 104 height 28
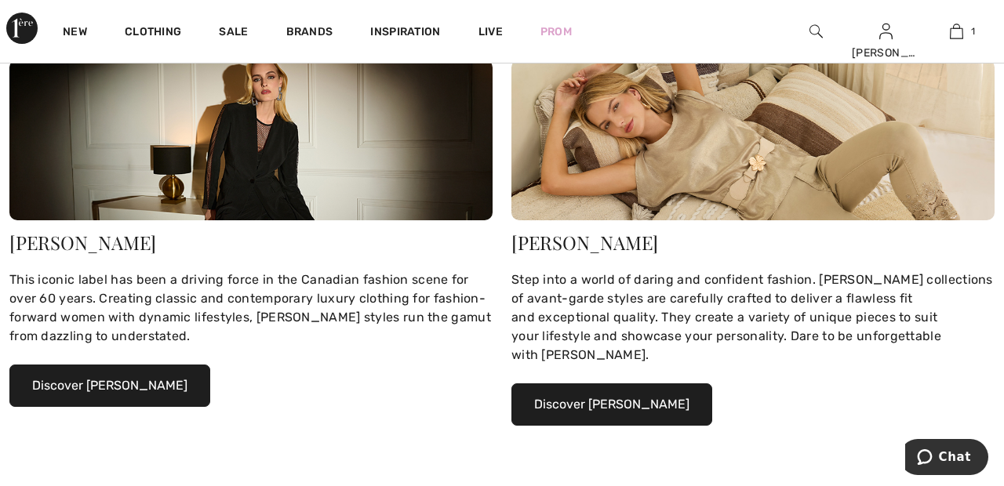
click at [162, 384] on button "Discover [PERSON_NAME]" at bounding box center [109, 386] width 201 height 42
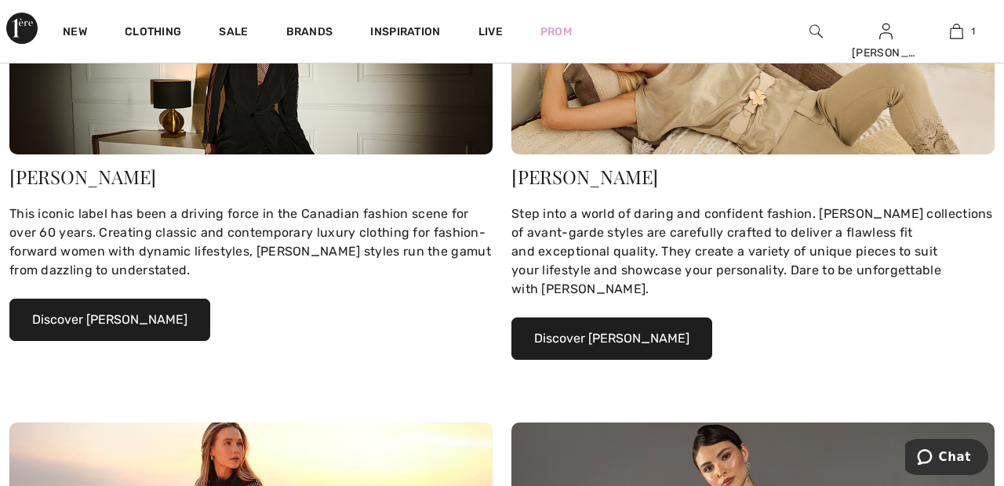
scroll to position [361, 0]
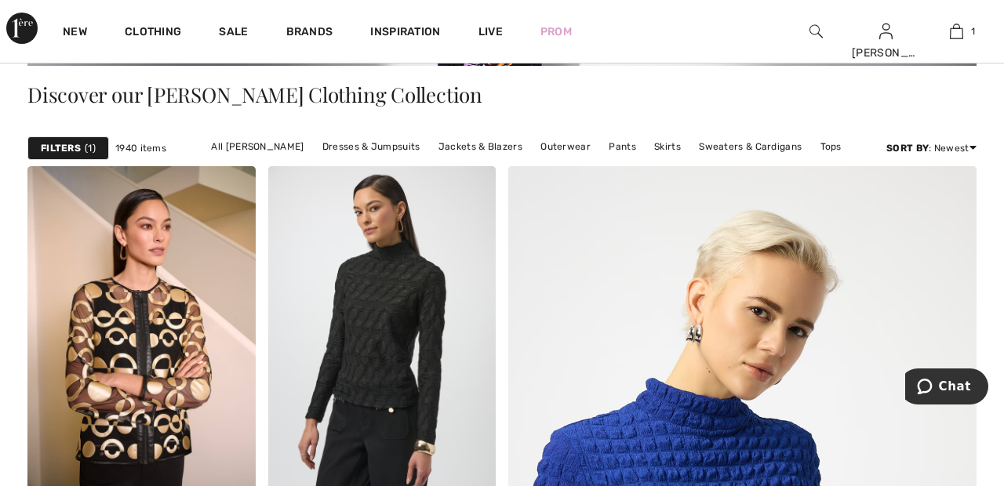
scroll to position [406, 0]
click at [485, 145] on link "Jackets & Blazers" at bounding box center [480, 146] width 100 height 20
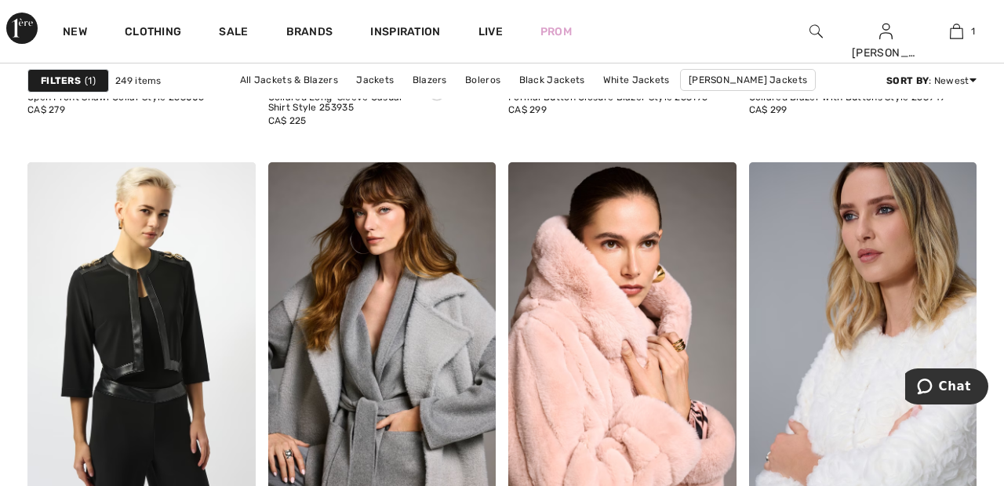
scroll to position [6203, 0]
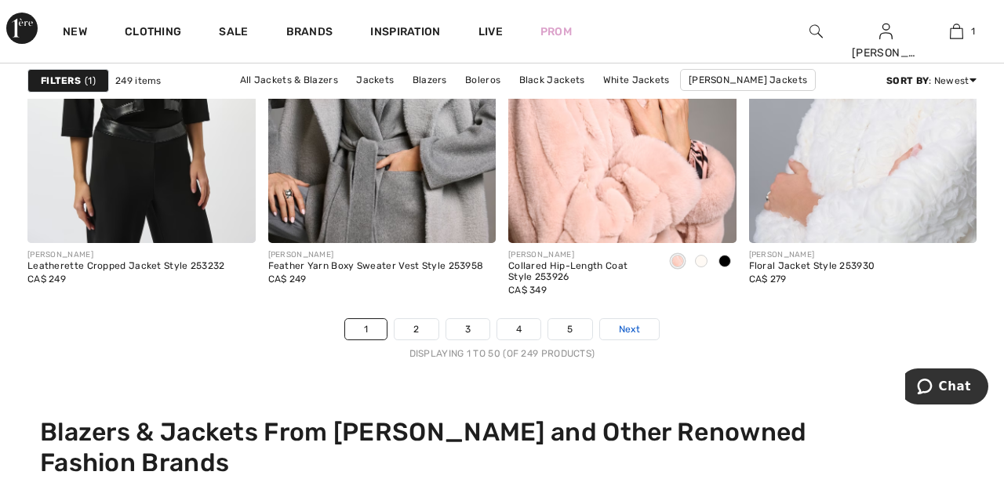
click at [655, 329] on link "Next" at bounding box center [629, 329] width 59 height 20
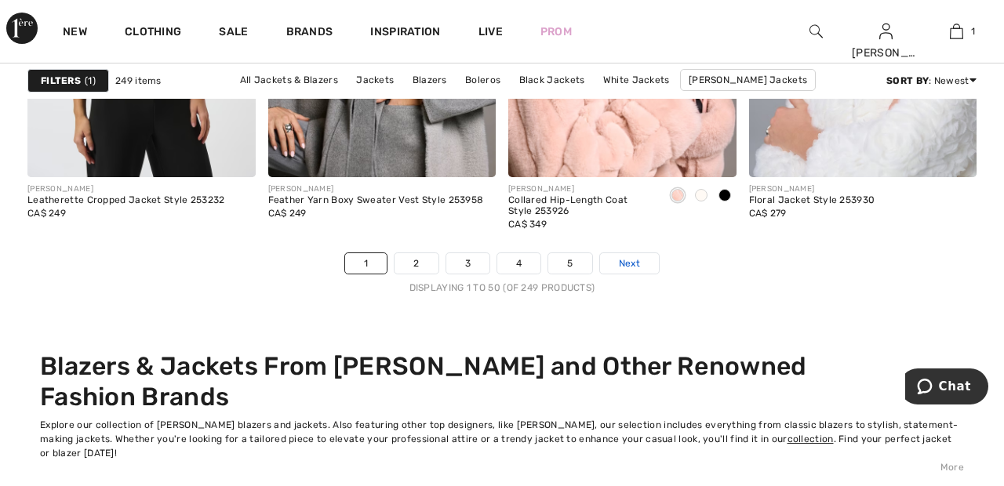
scroll to position [6538, 0]
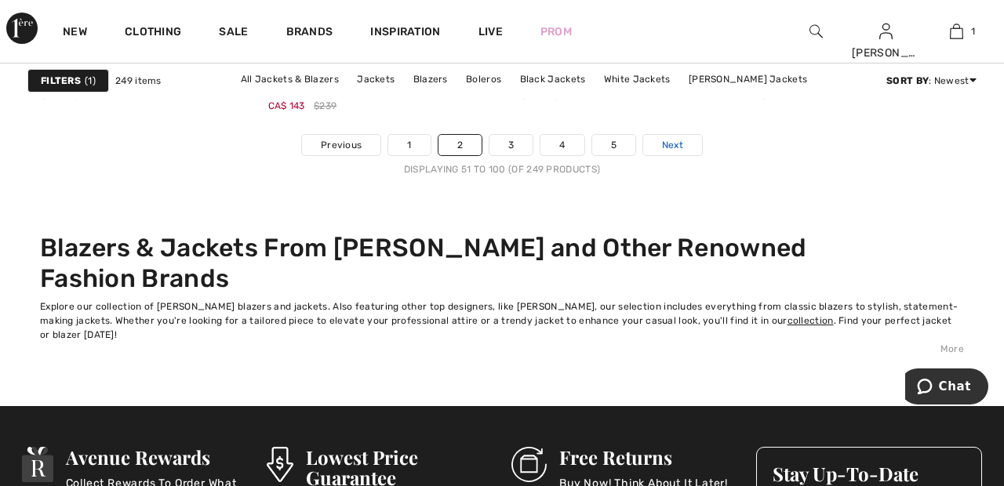
click at [686, 141] on link "Next" at bounding box center [672, 145] width 59 height 20
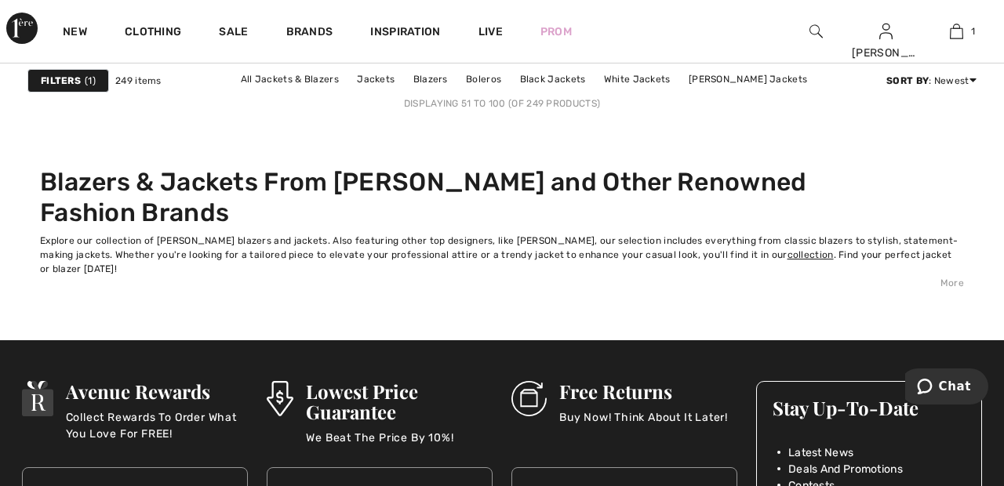
scroll to position [6722, 0]
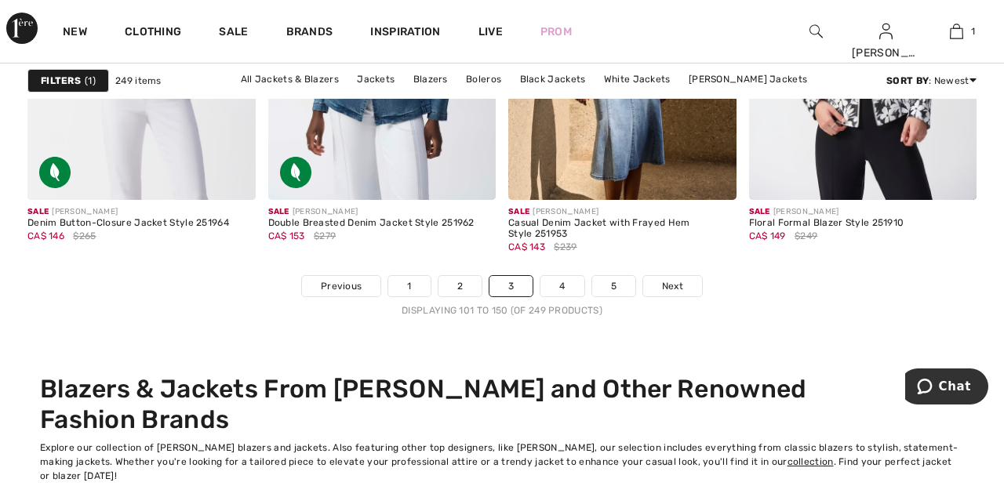
scroll to position [6514, 0]
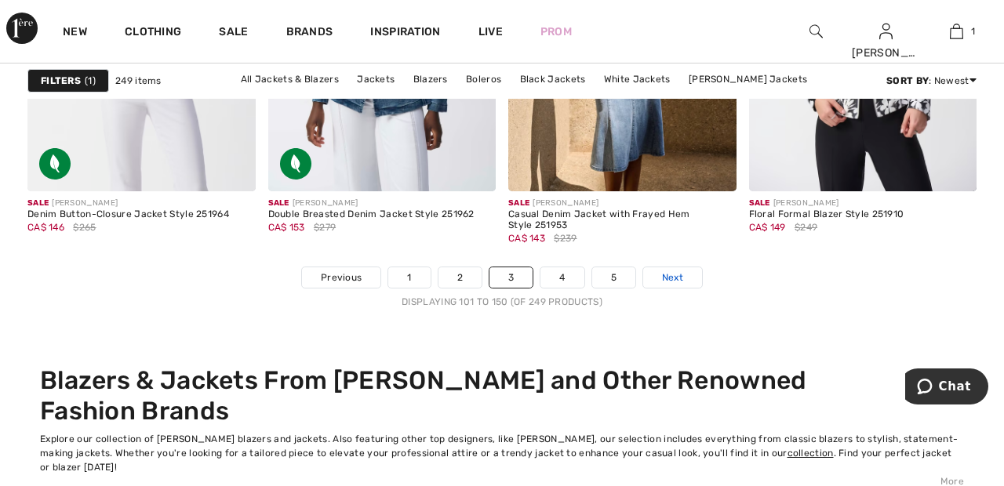
click at [684, 275] on link "Next" at bounding box center [672, 277] width 59 height 20
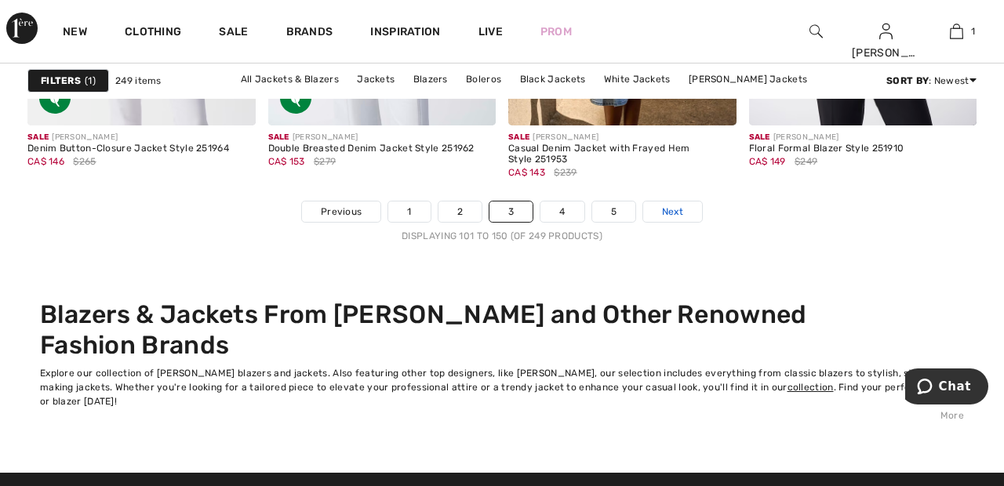
scroll to position [6590, 0]
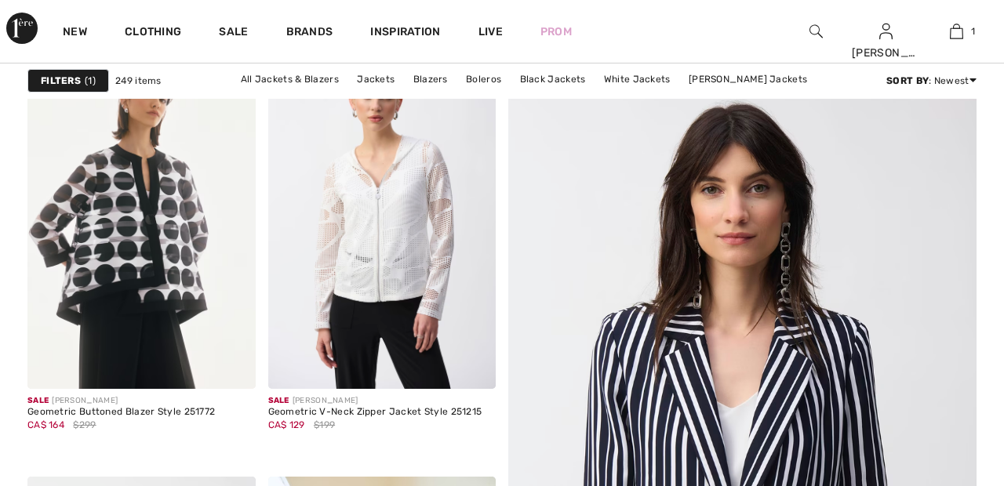
scroll to position [340, 0]
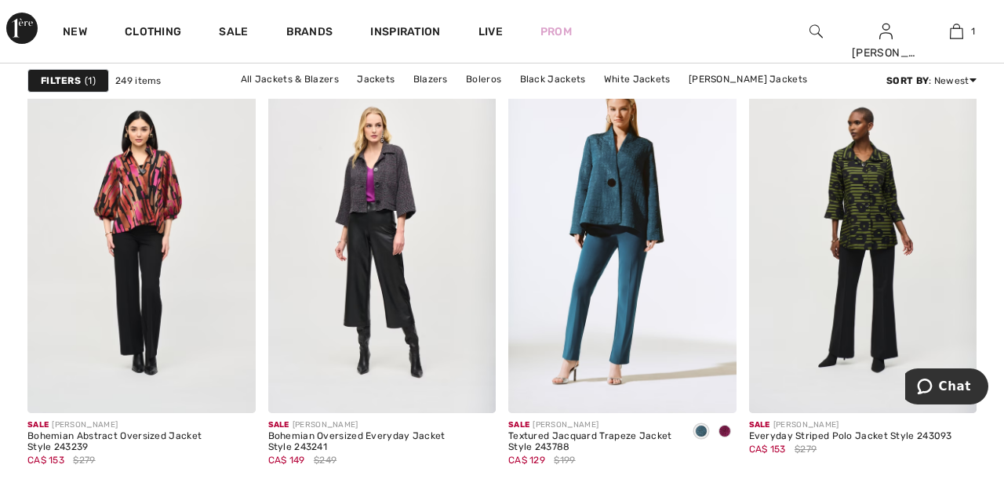
scroll to position [6335, 0]
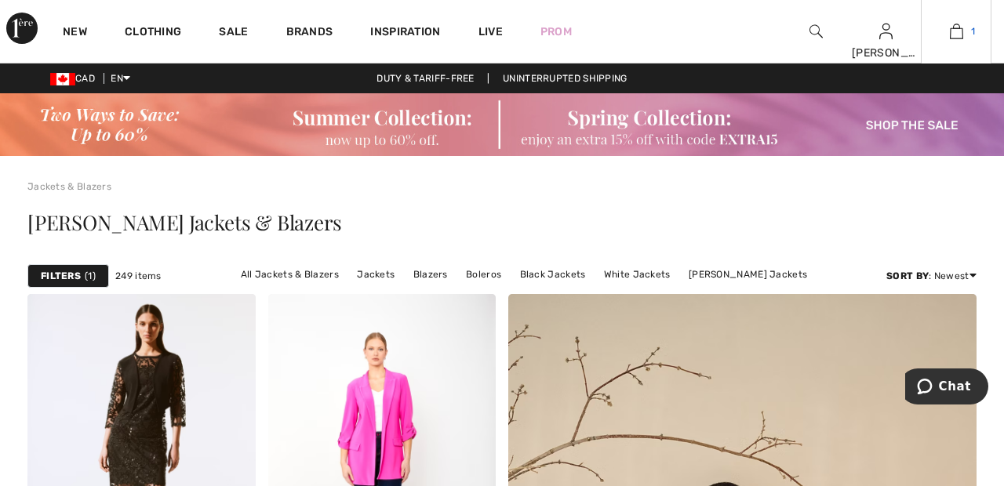
click at [960, 34] on img at bounding box center [955, 31] width 13 height 19
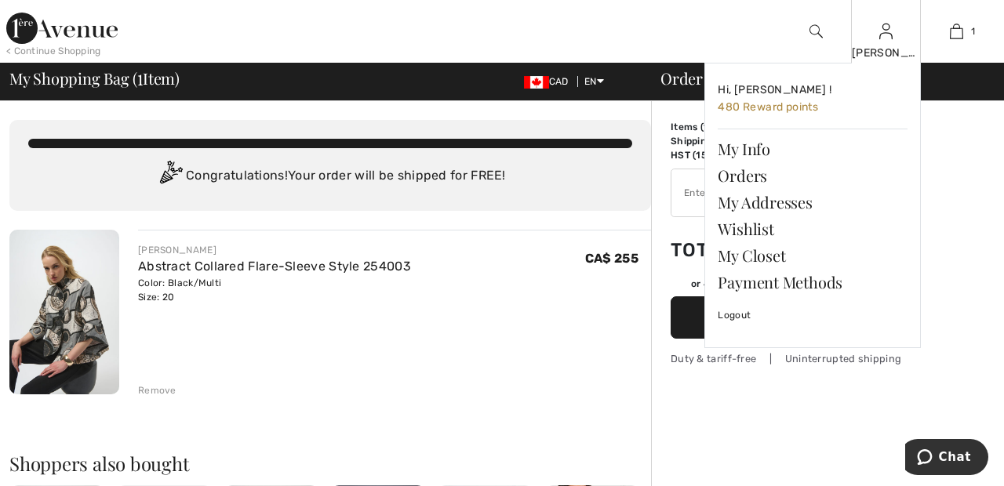
click at [889, 37] on img at bounding box center [885, 31] width 13 height 19
click at [753, 221] on link "Wishlist" at bounding box center [812, 229] width 190 height 27
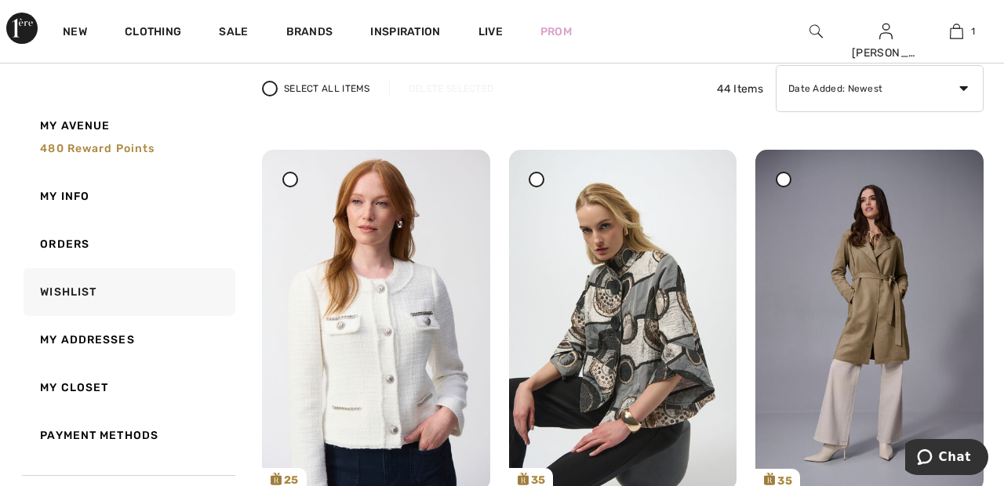
scroll to position [132, 0]
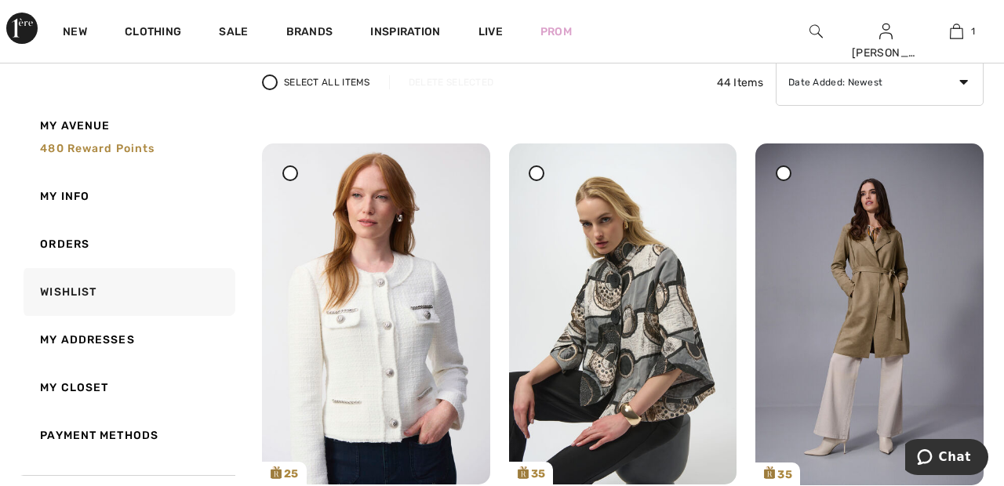
click at [289, 181] on span at bounding box center [290, 173] width 20 height 20
click at [545, 172] on span at bounding box center [537, 173] width 20 height 20
click at [790, 174] on div at bounding box center [783, 173] width 16 height 16
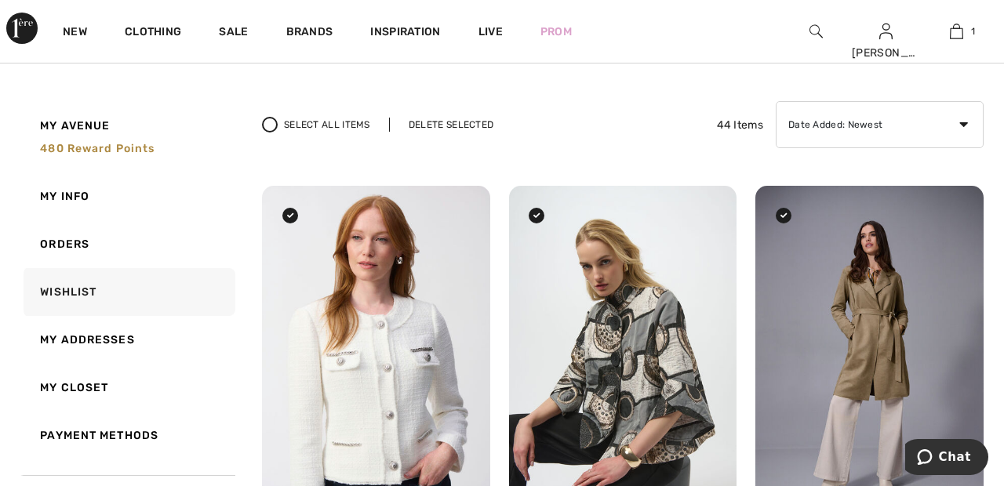
scroll to position [0, 0]
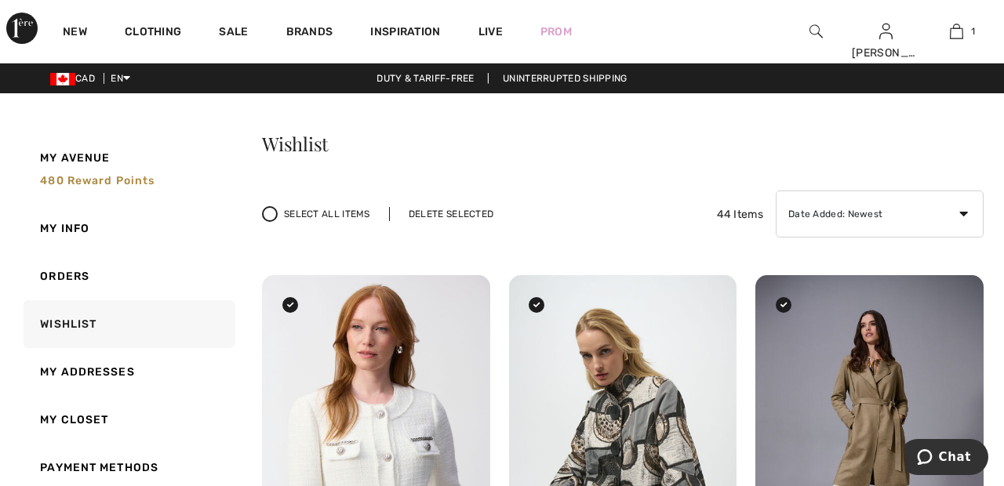
click at [461, 203] on div "Select All Items Delete Selected 44 Items Date Added: Newest Date Added: Oldest…" at bounding box center [622, 214] width 721 height 47
click at [457, 216] on div "Delete Selected" at bounding box center [451, 214] width 124 height 14
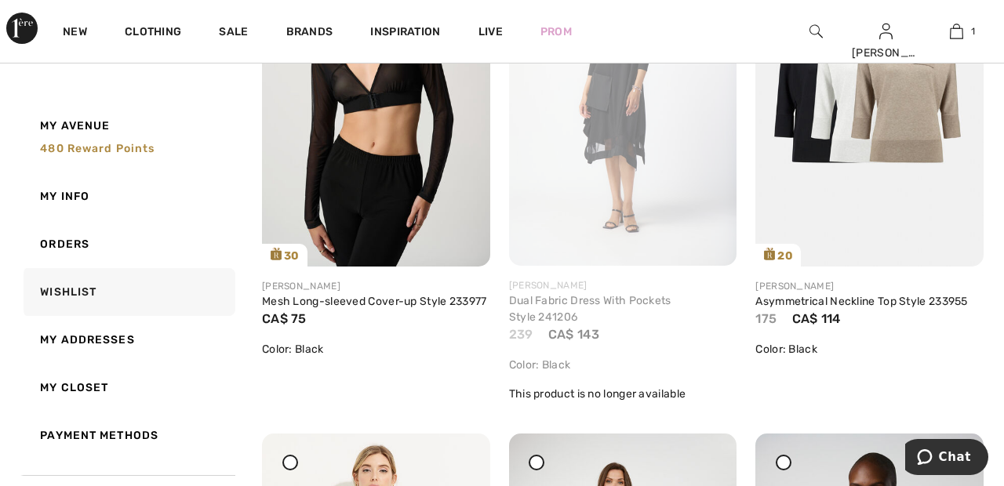
scroll to position [1707, 0]
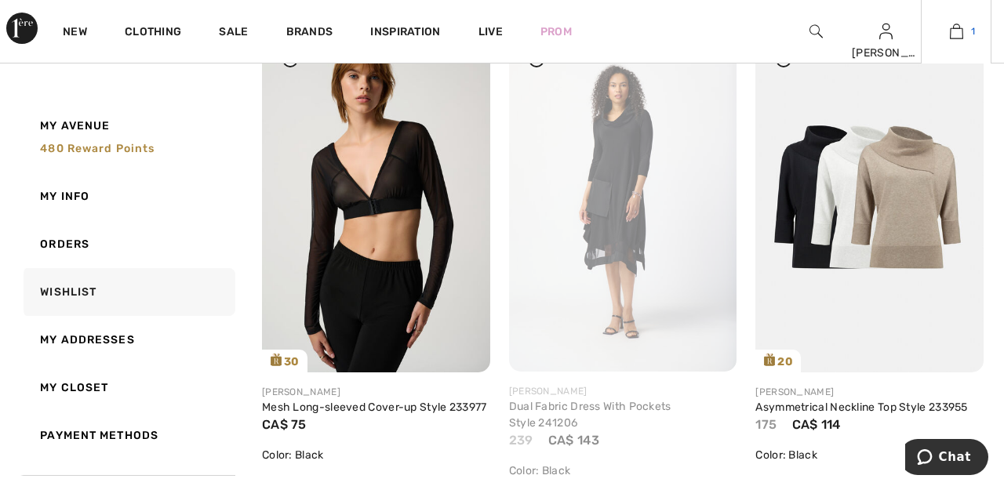
click at [972, 31] on span "1" at bounding box center [973, 31] width 4 height 14
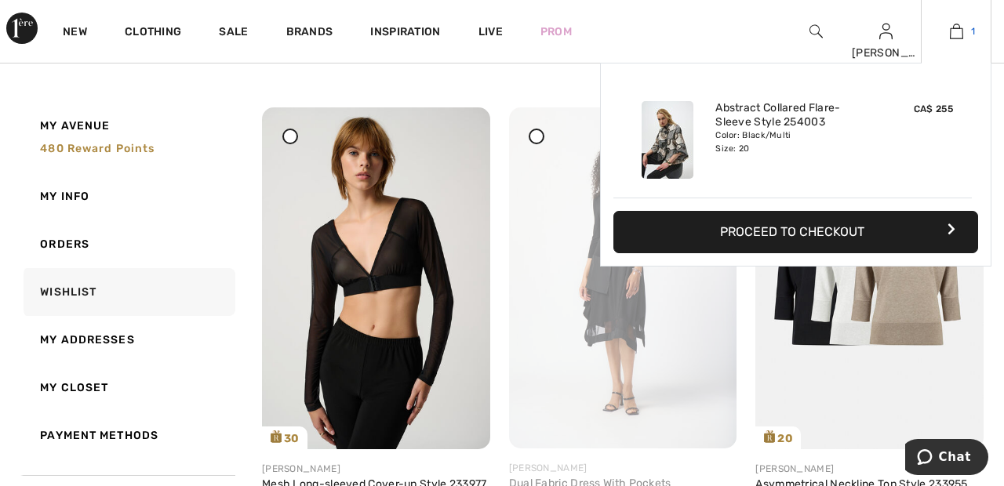
scroll to position [1613, 0]
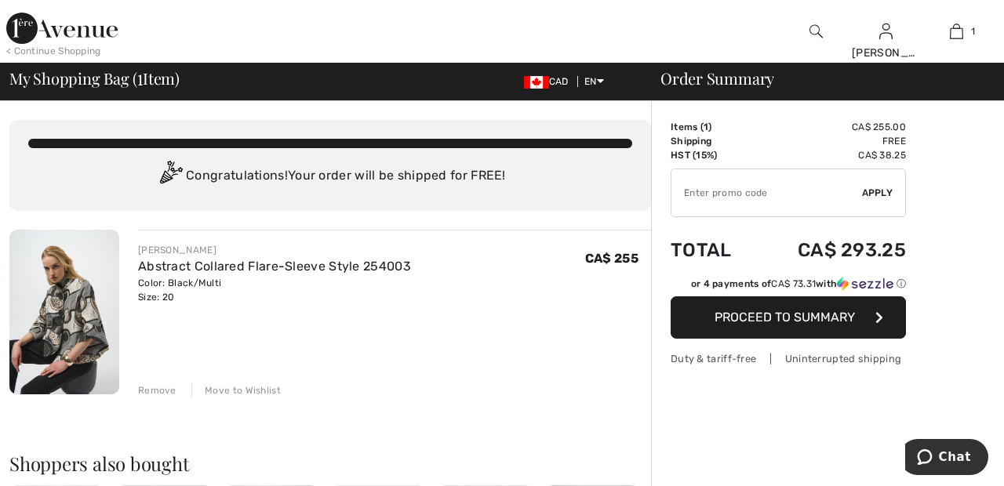
click at [161, 386] on div "Remove" at bounding box center [157, 390] width 38 height 14
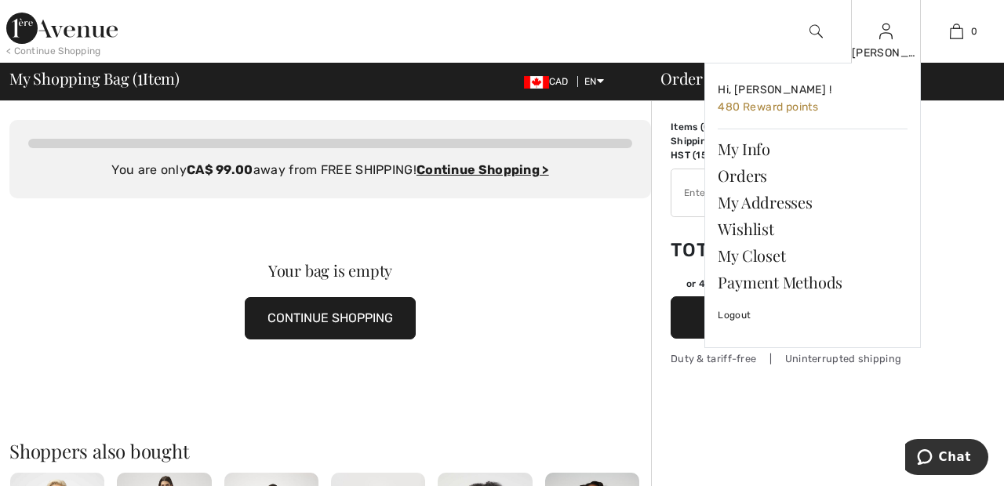
click at [884, 37] on img at bounding box center [885, 31] width 13 height 19
click at [757, 228] on link "Wishlist" at bounding box center [812, 229] width 190 height 27
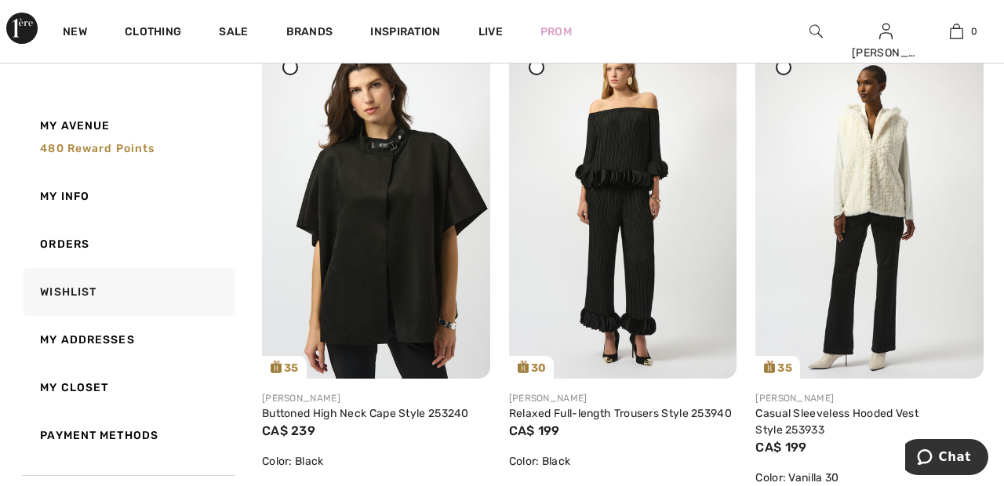
scroll to position [249, 0]
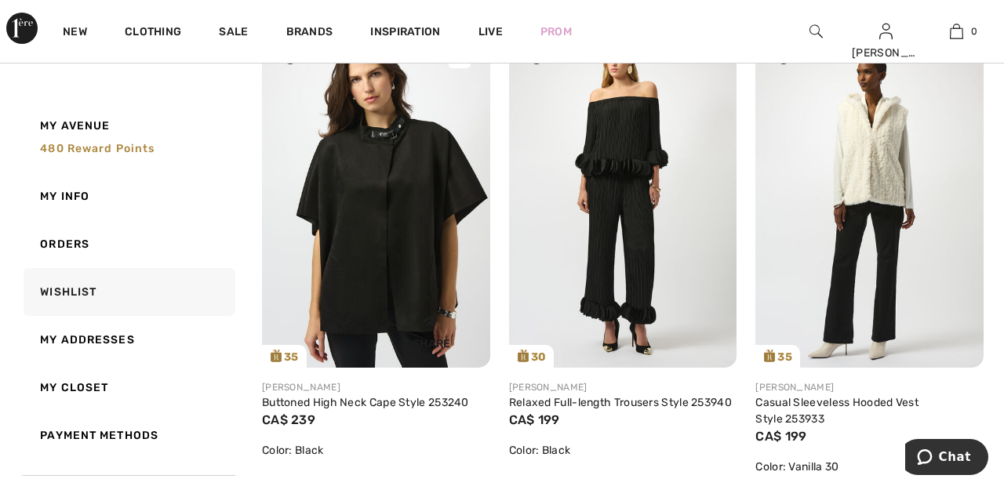
click at [394, 224] on img at bounding box center [376, 197] width 228 height 341
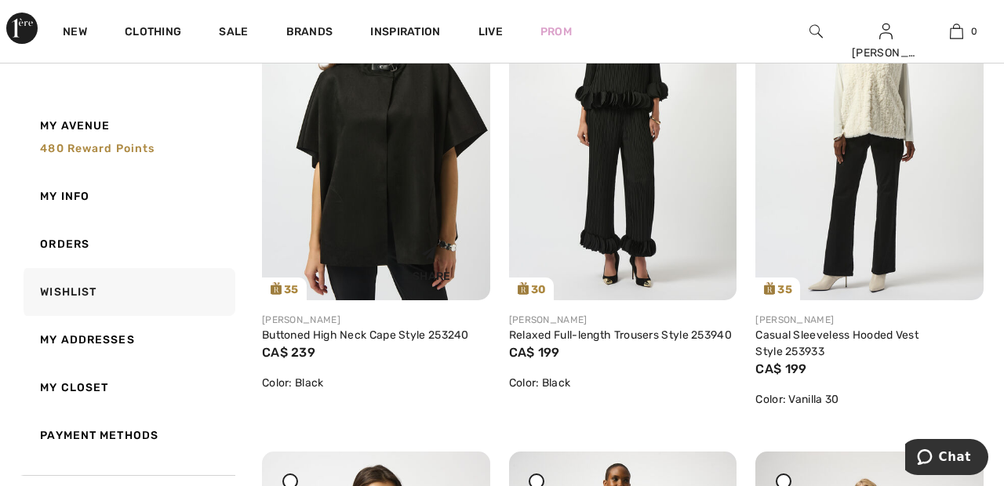
scroll to position [324, 0]
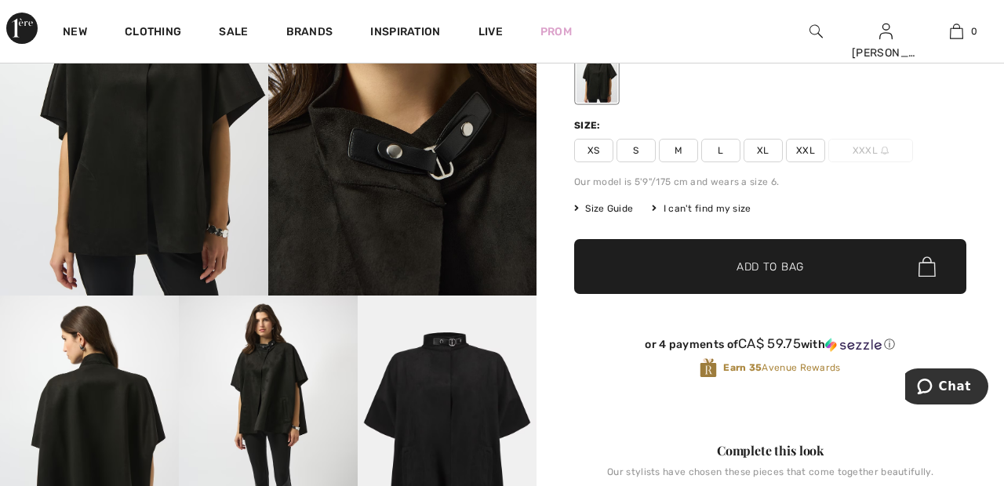
scroll to position [262, 0]
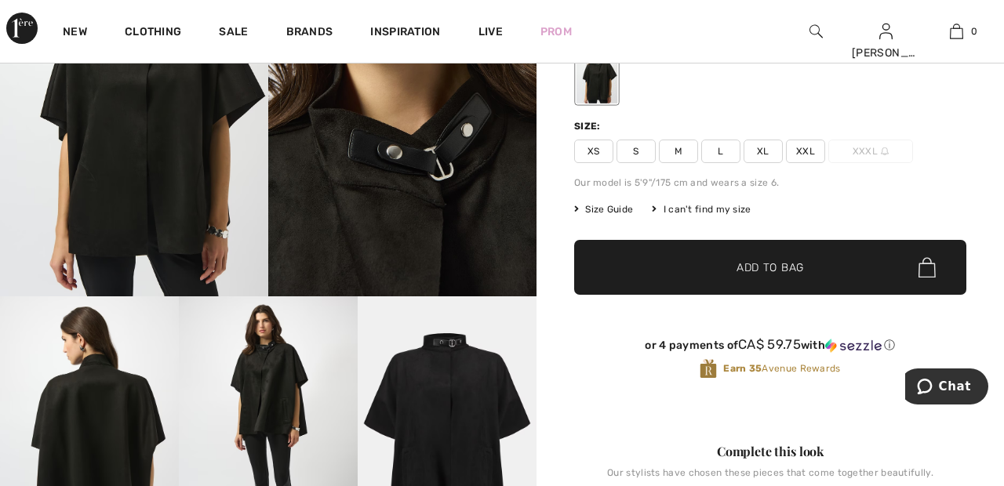
click at [291, 382] on img at bounding box center [268, 430] width 179 height 268
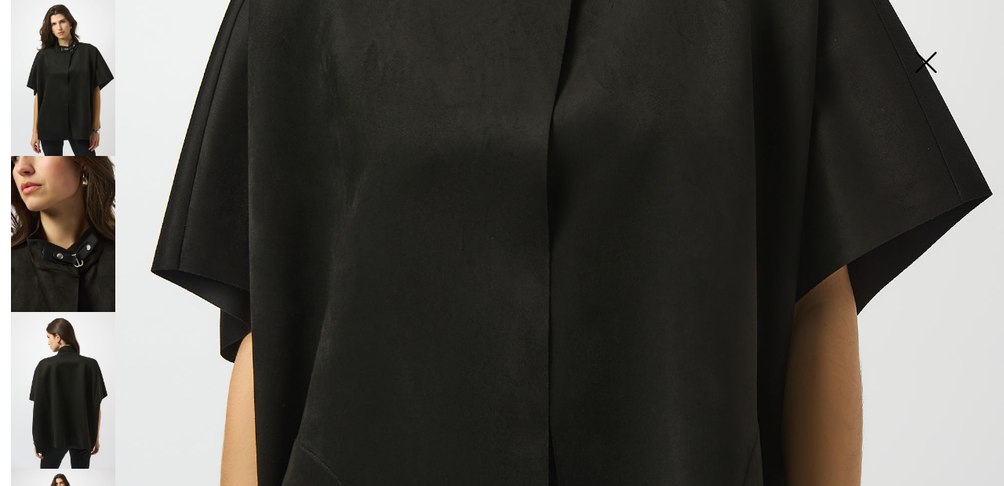
scroll to position [0, 0]
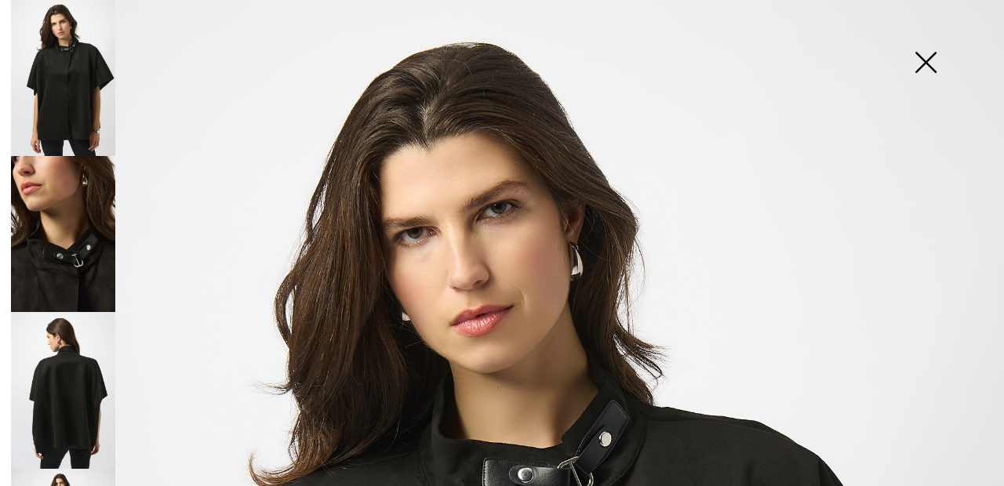
click at [930, 64] on img at bounding box center [925, 64] width 78 height 81
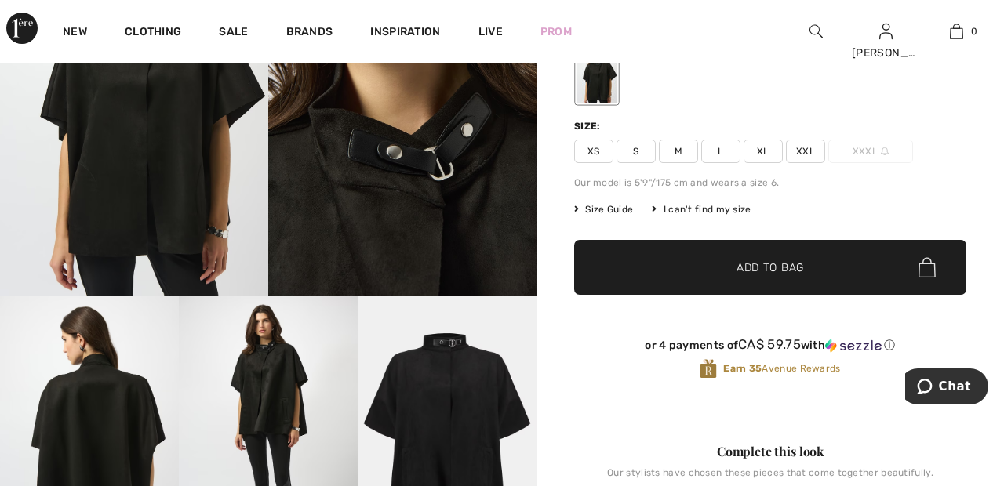
click at [809, 146] on span "XXL" at bounding box center [805, 152] width 39 height 24
click at [793, 270] on span "Add to Bag" at bounding box center [769, 268] width 67 height 16
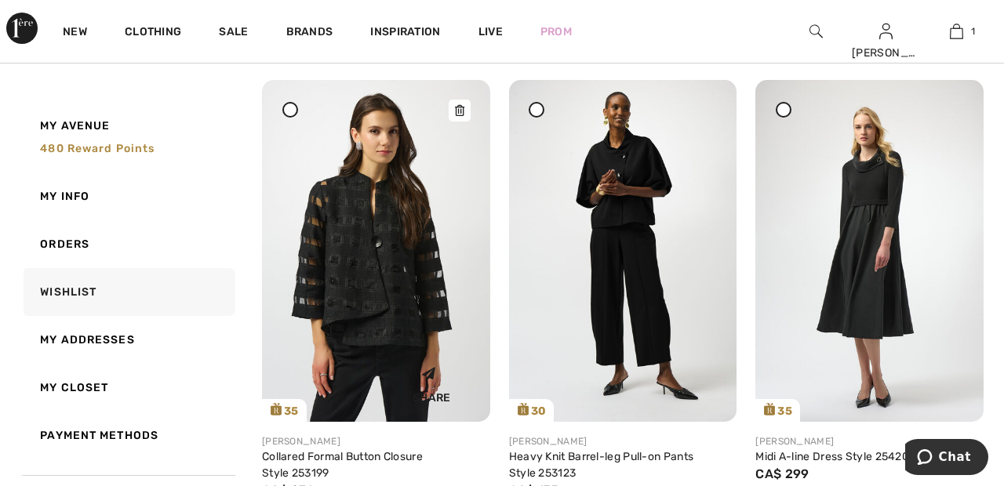
click at [379, 264] on img at bounding box center [376, 250] width 228 height 341
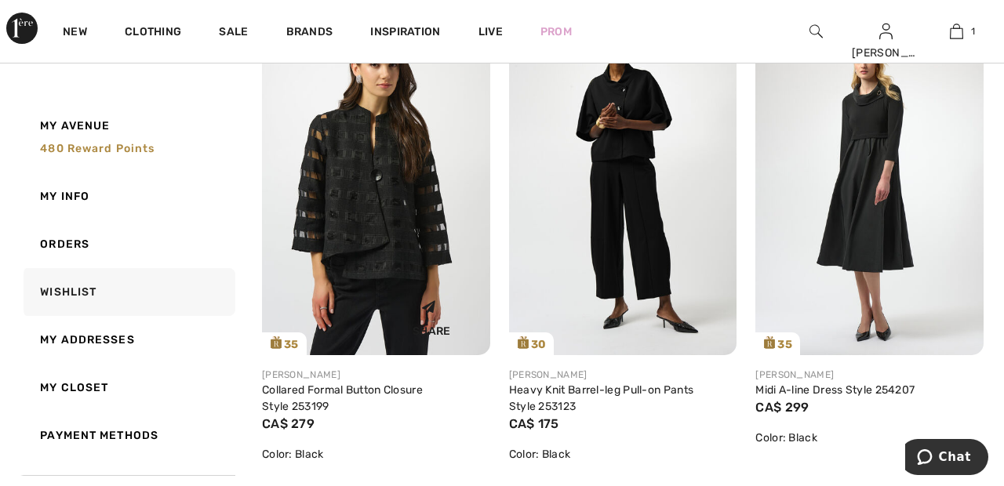
scroll to position [763, 0]
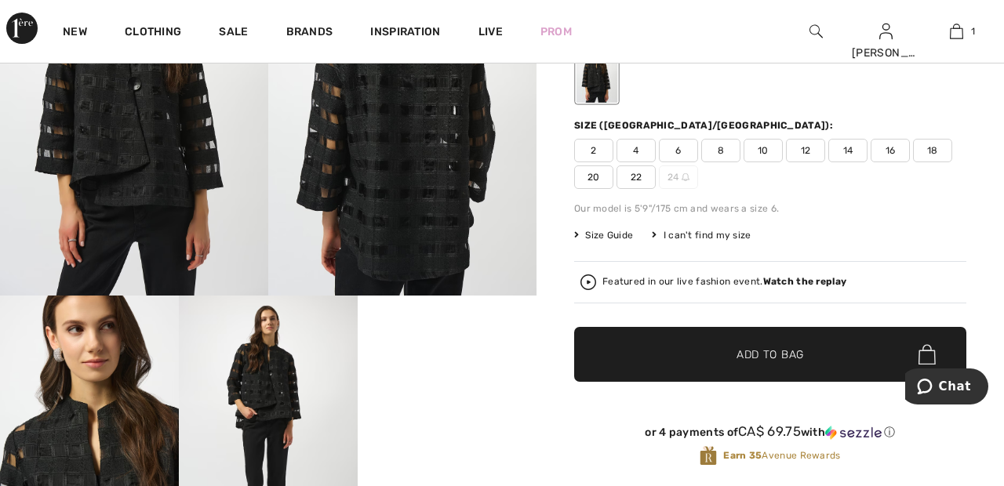
scroll to position [282, 0]
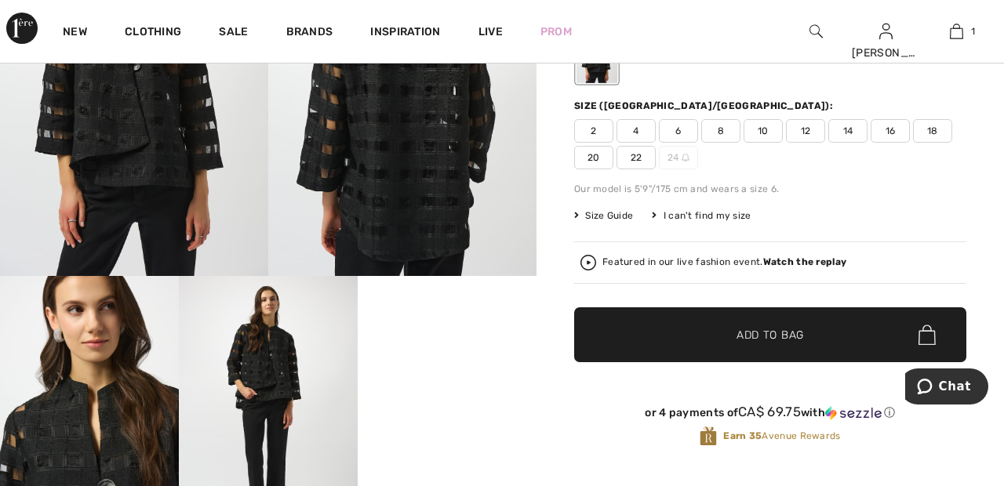
click at [594, 152] on span "20" at bounding box center [593, 158] width 39 height 24
click at [767, 332] on span "Add to Bag" at bounding box center [769, 335] width 67 height 16
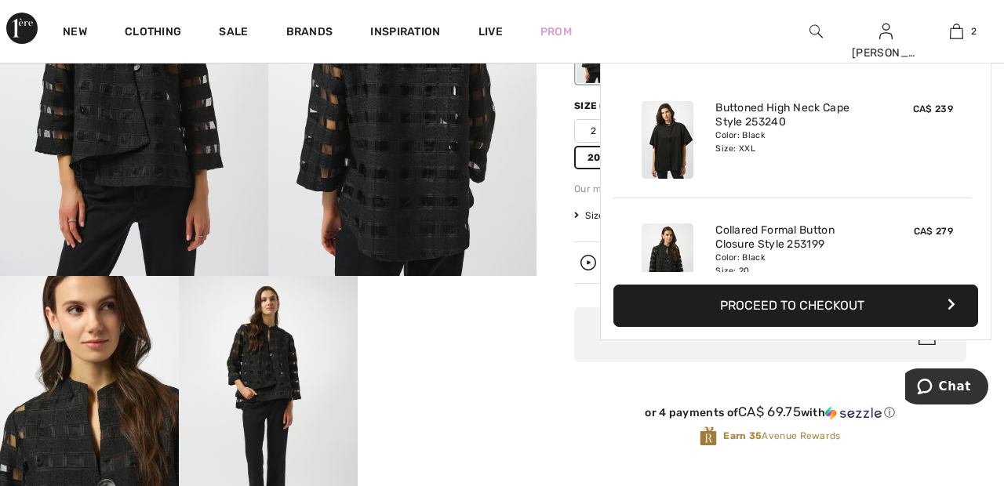
scroll to position [49, 0]
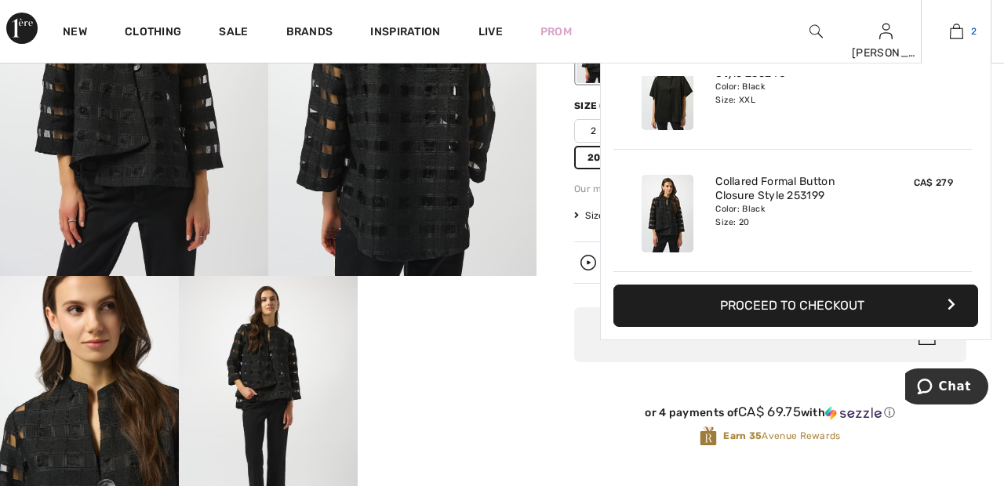
click at [973, 32] on span "2" at bounding box center [973, 31] width 5 height 14
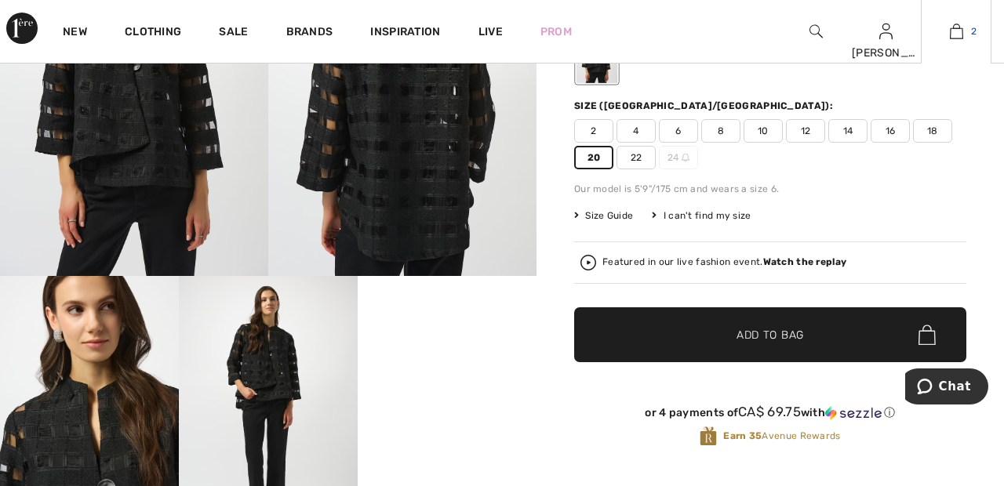
click at [959, 32] on img at bounding box center [955, 31] width 13 height 19
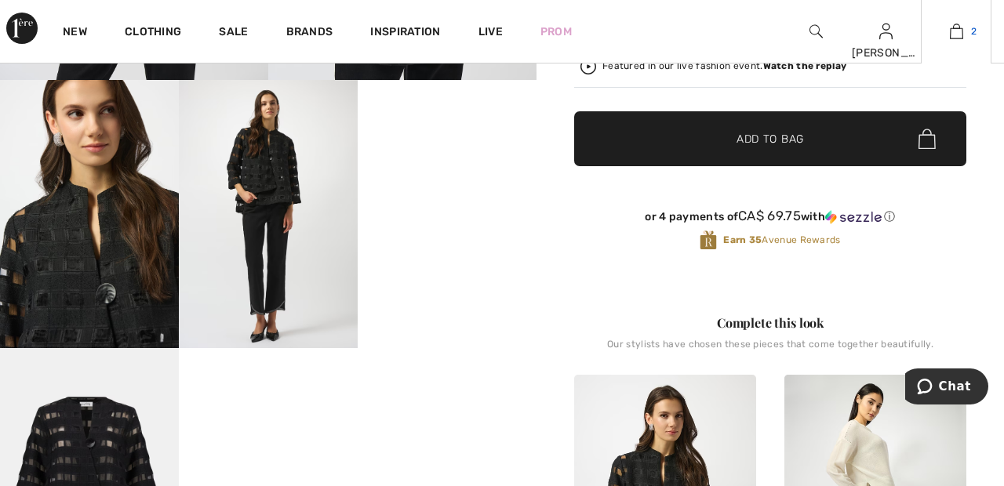
scroll to position [486, 0]
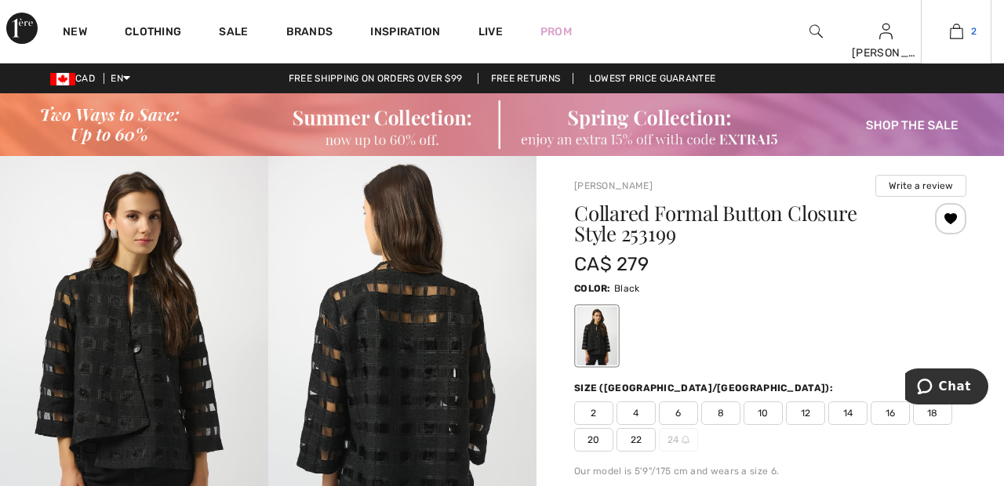
click at [973, 31] on span "2" at bounding box center [973, 31] width 5 height 14
